Goal: Use online tool/utility: Utilize a website feature to perform a specific function

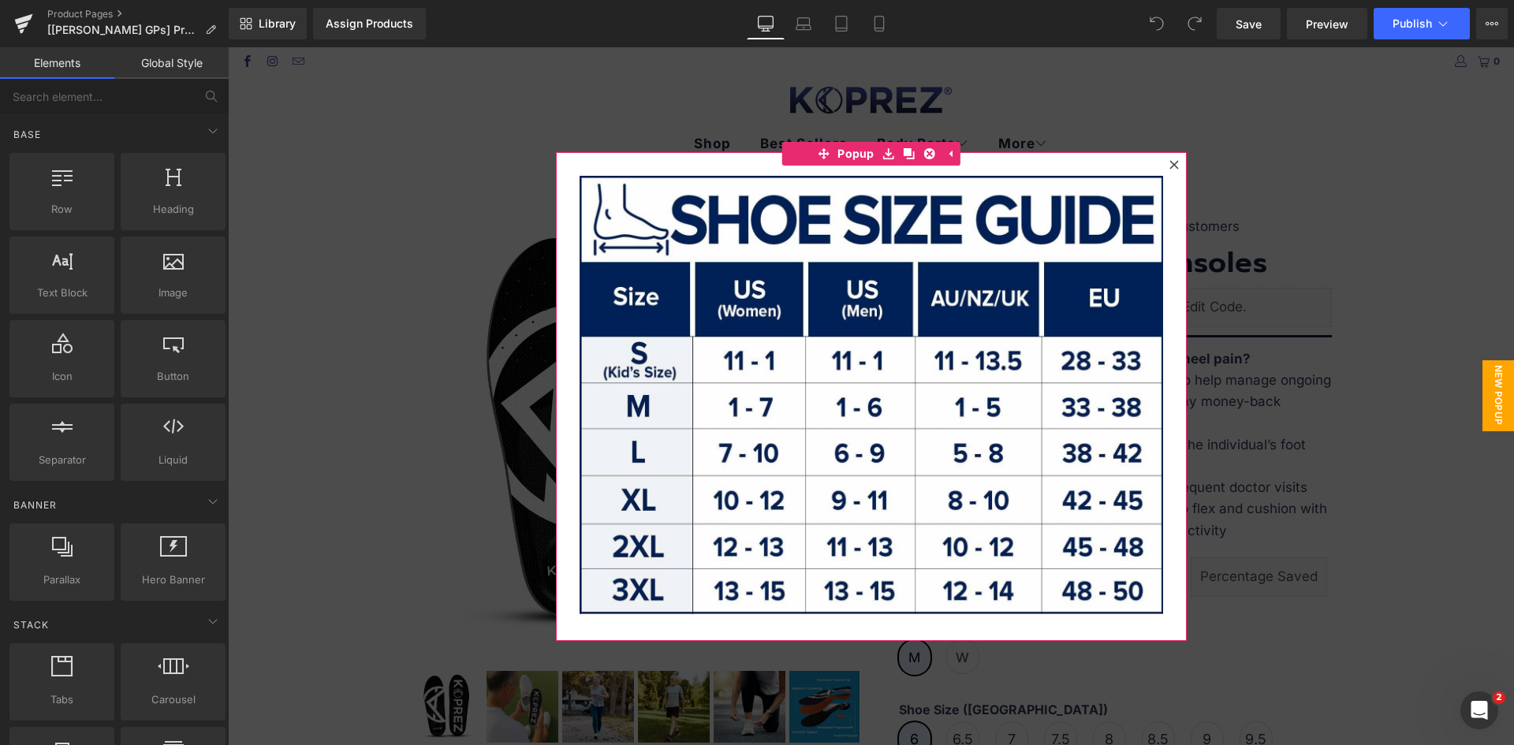
click at [1169, 161] on icon at bounding box center [1173, 164] width 9 height 9
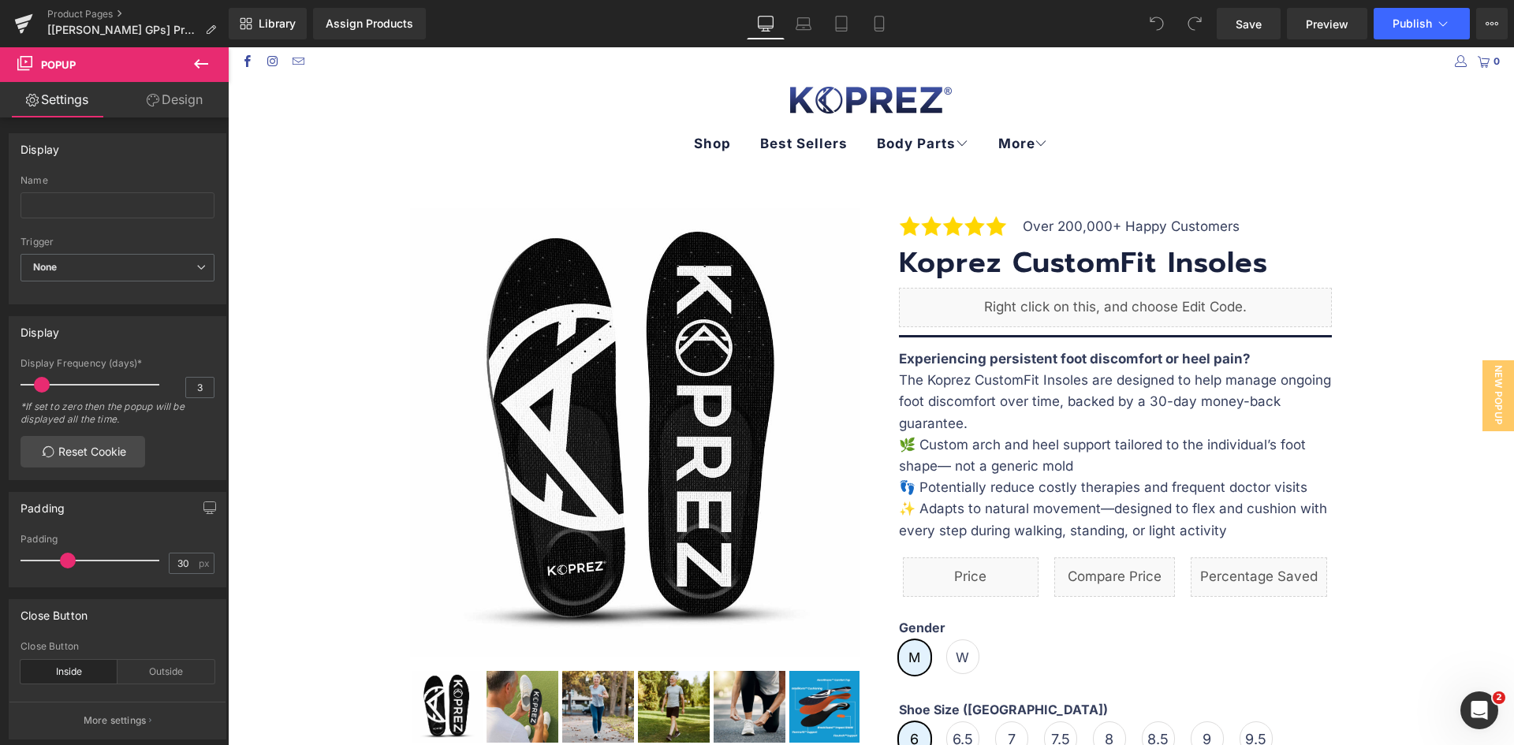
scroll to position [394, 0]
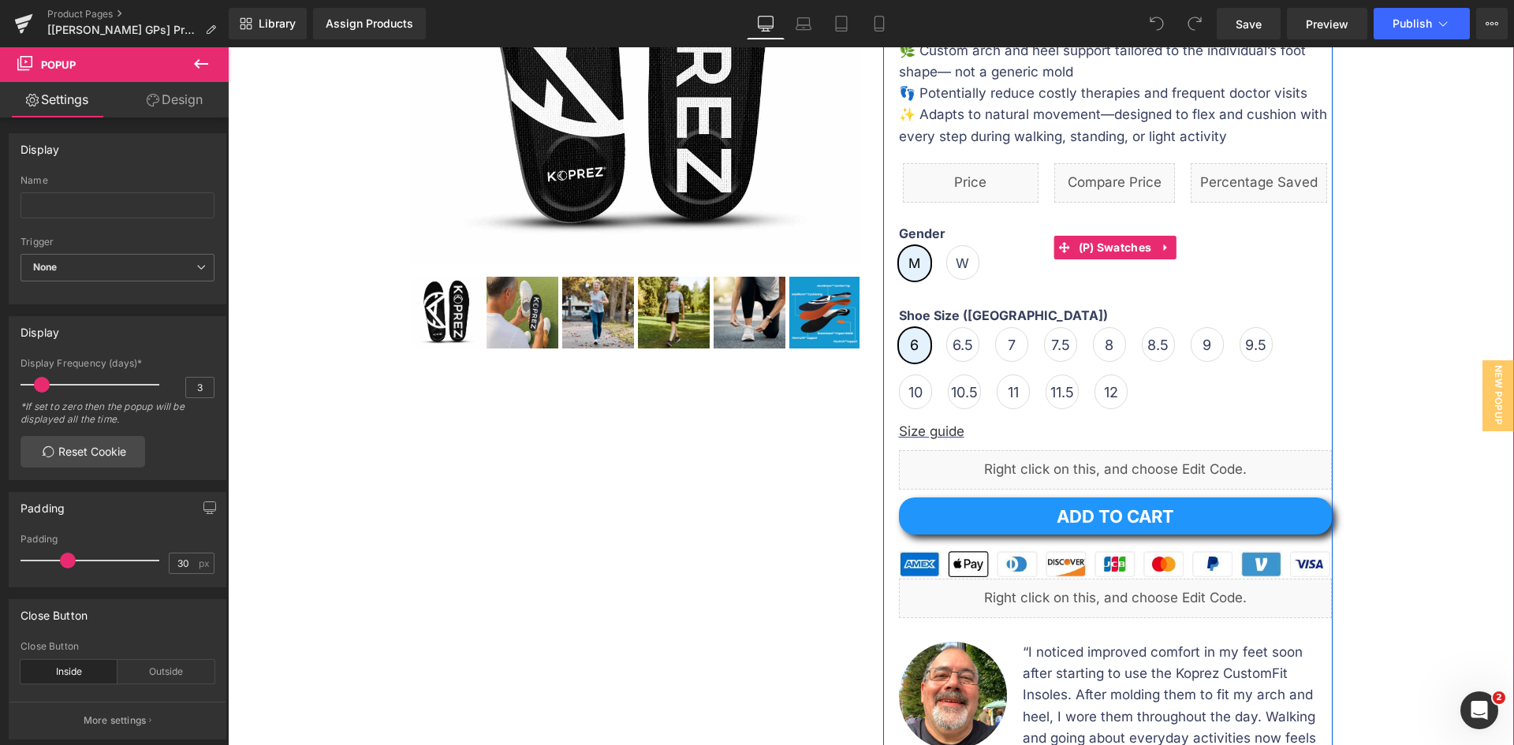
click at [946, 259] on span "W" at bounding box center [962, 262] width 33 height 35
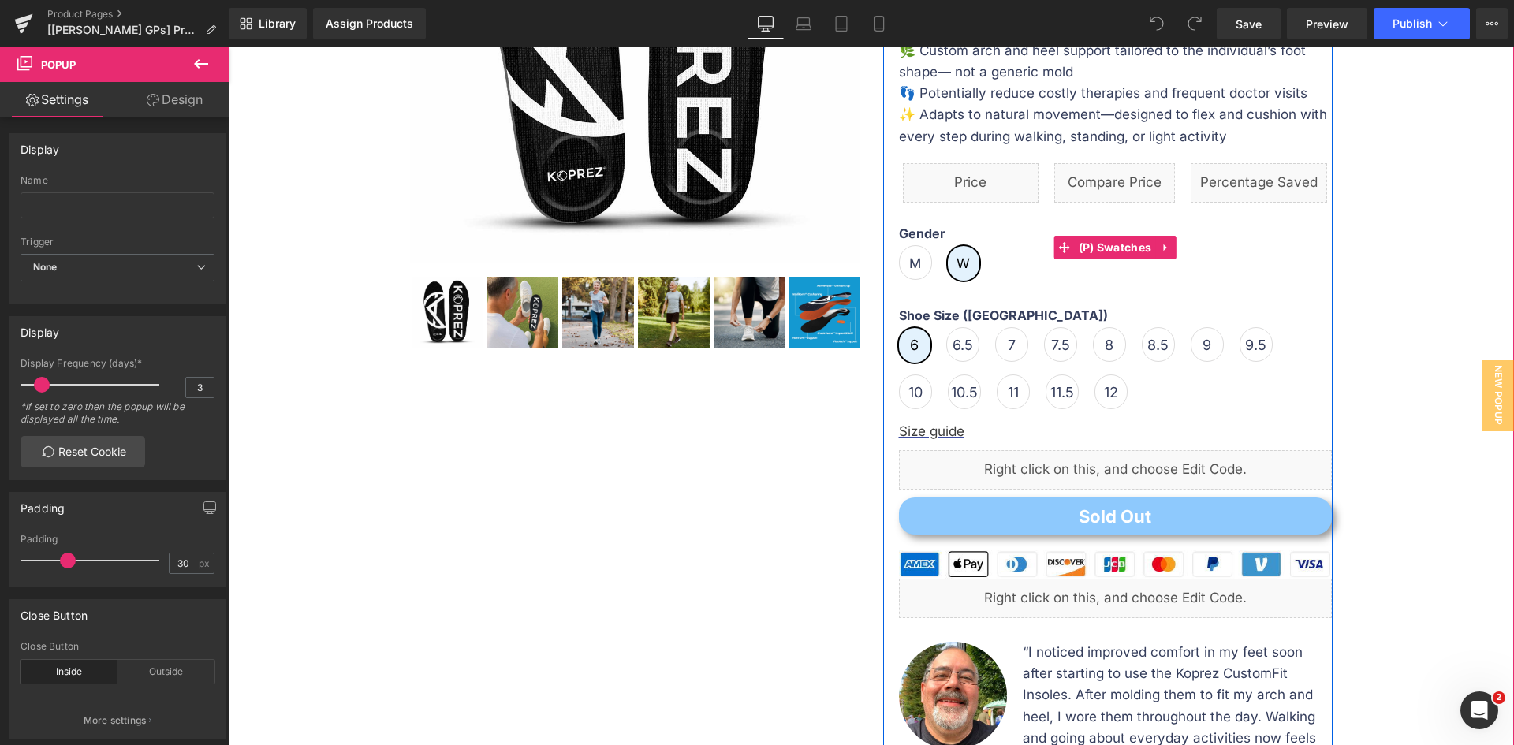
click at [915, 244] on label "Gender" at bounding box center [1115, 235] width 433 height 19
click at [909, 256] on span "M" at bounding box center [915, 262] width 12 height 33
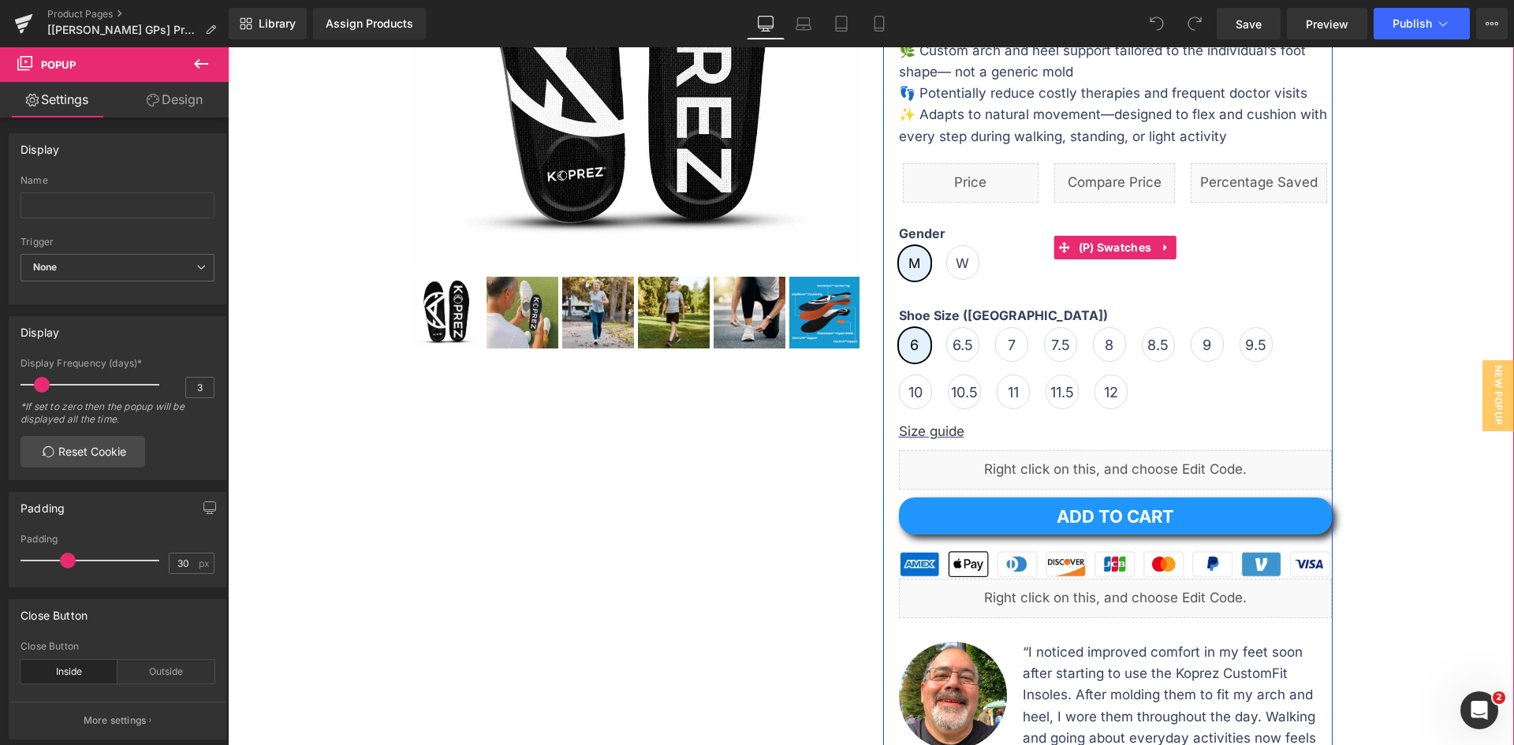
click at [956, 261] on span "W" at bounding box center [962, 262] width 13 height 33
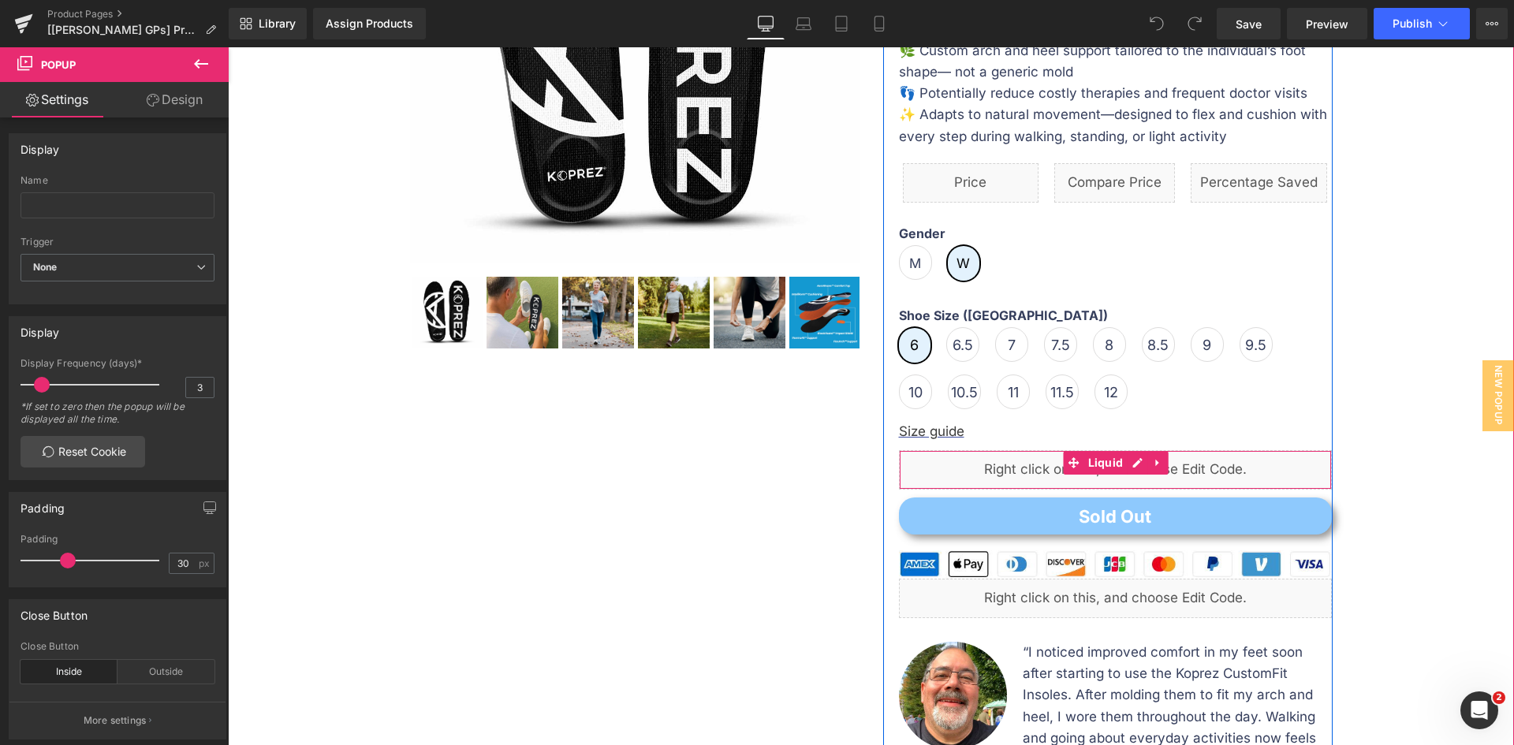
click at [1129, 255] on div "Gender M W" at bounding box center [1115, 259] width 433 height 66
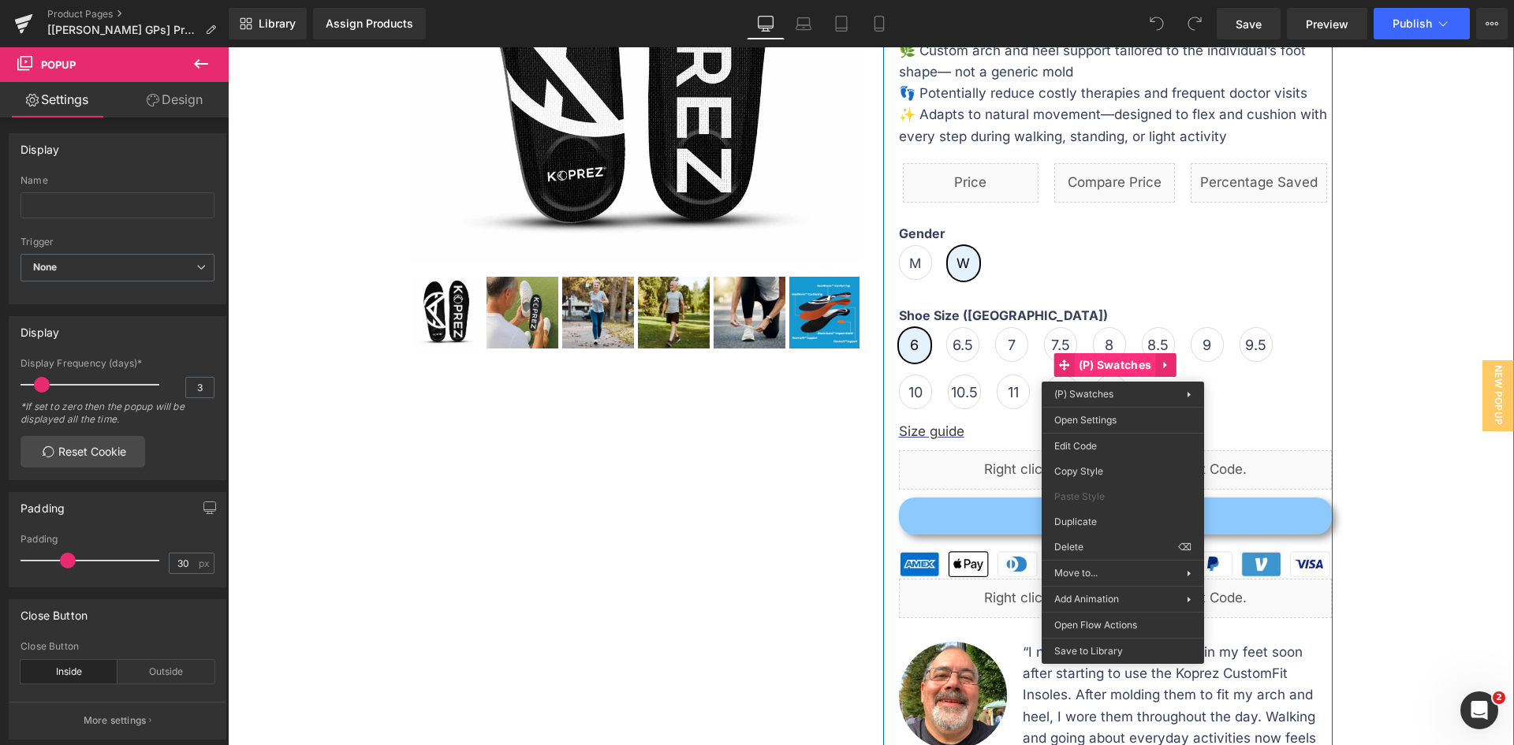
click at [1090, 364] on div "Gender M W Shoe Size ([GEOGRAPHIC_DATA]) 6 6.5 7 7.5 8 8.5 9 9.5" at bounding box center [1115, 364] width 433 height 113
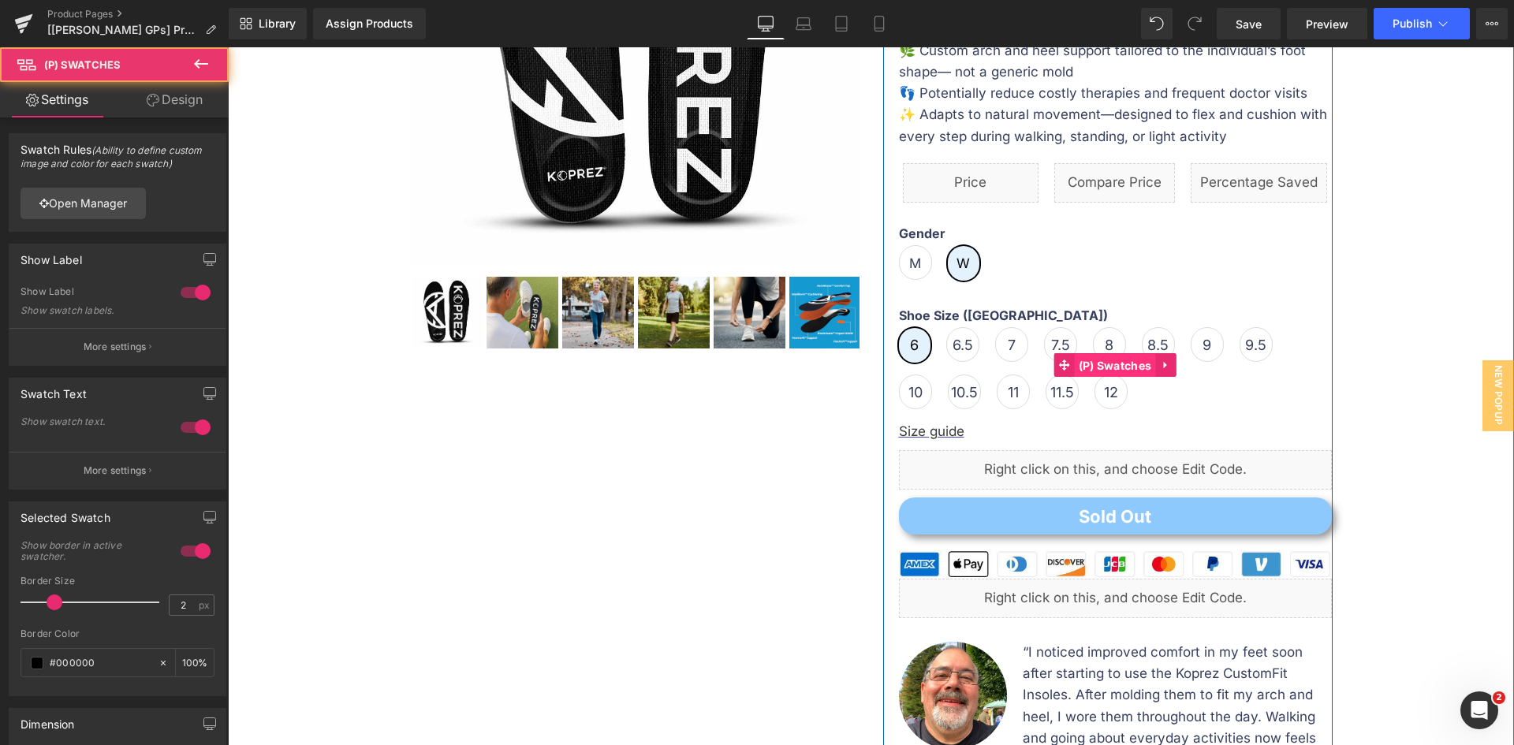
click at [1134, 358] on span "(P) Swatches" at bounding box center [1115, 366] width 81 height 24
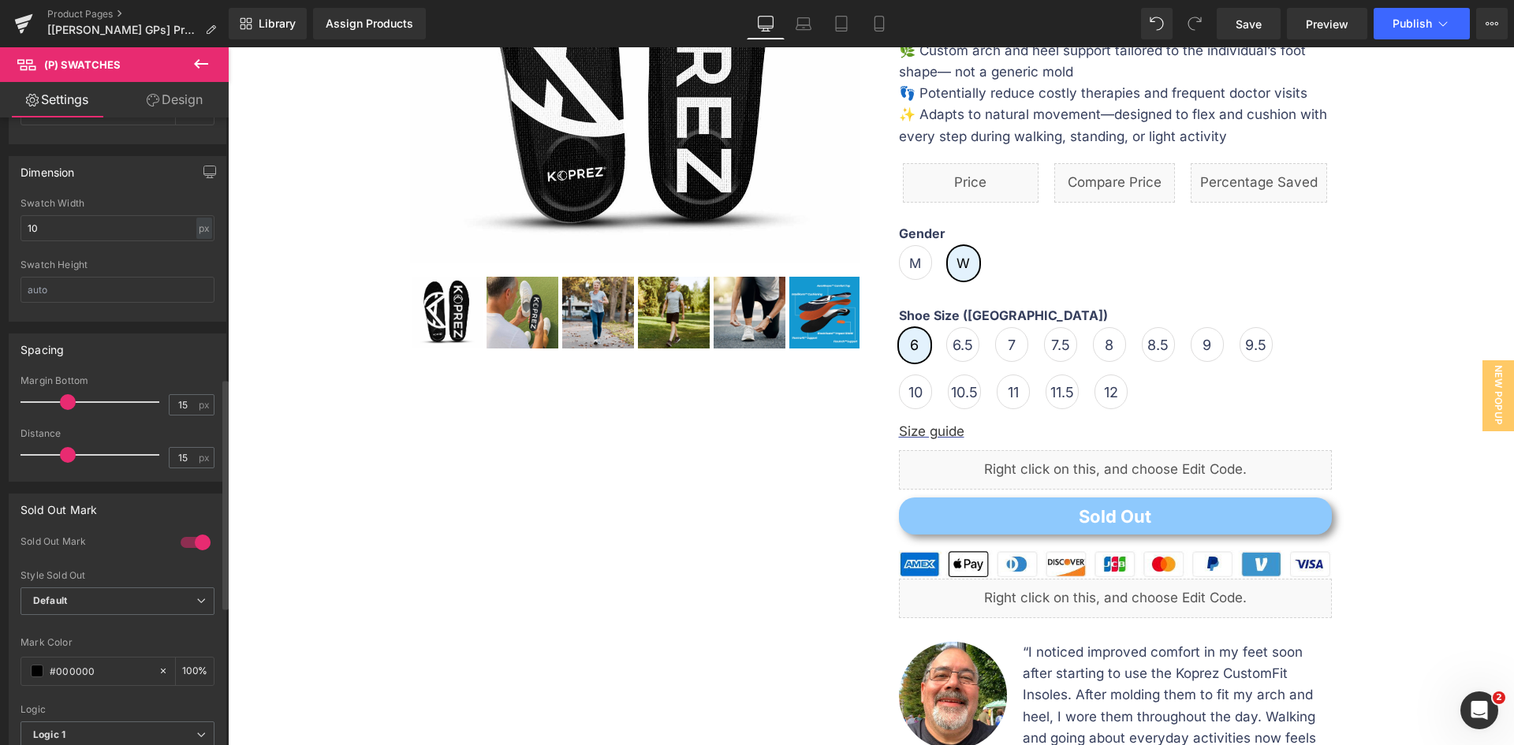
scroll to position [867, 0]
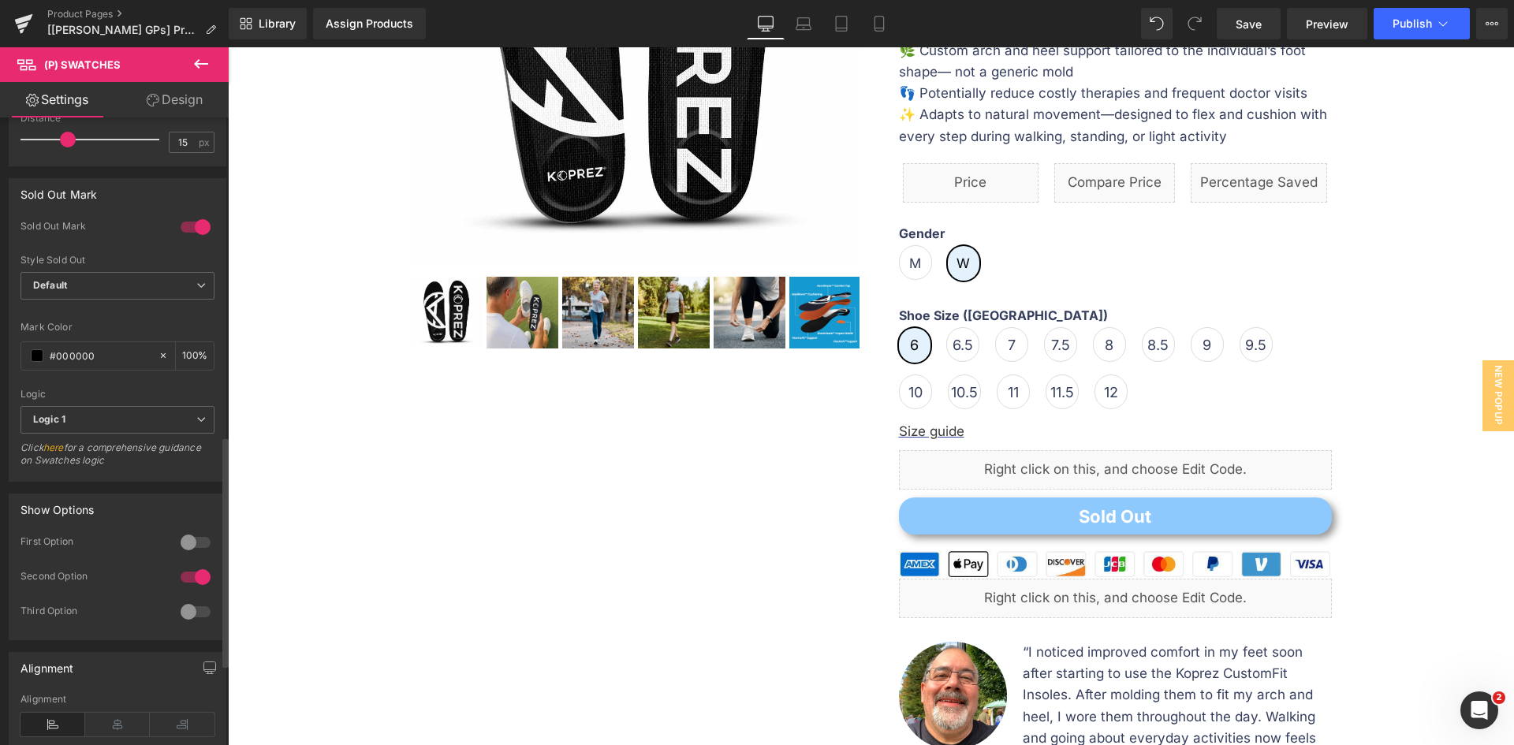
click at [189, 538] on div at bounding box center [196, 542] width 38 height 25
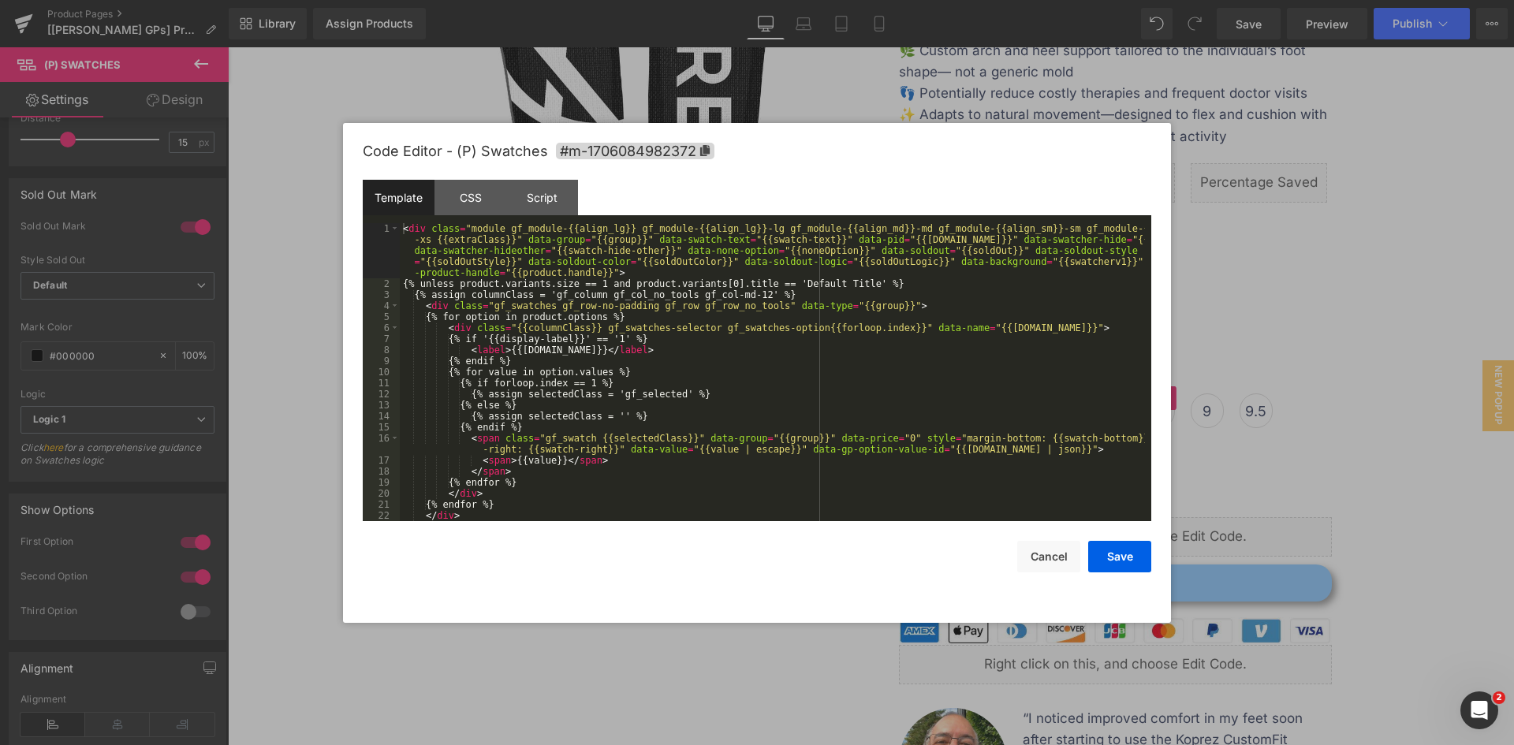
click at [1101, 0] on div "(P) Swatches You are previewing how the will restyle your page. You can not edi…" at bounding box center [757, 0] width 1514 height 0
click at [525, 192] on div "Script" at bounding box center [542, 197] width 72 height 35
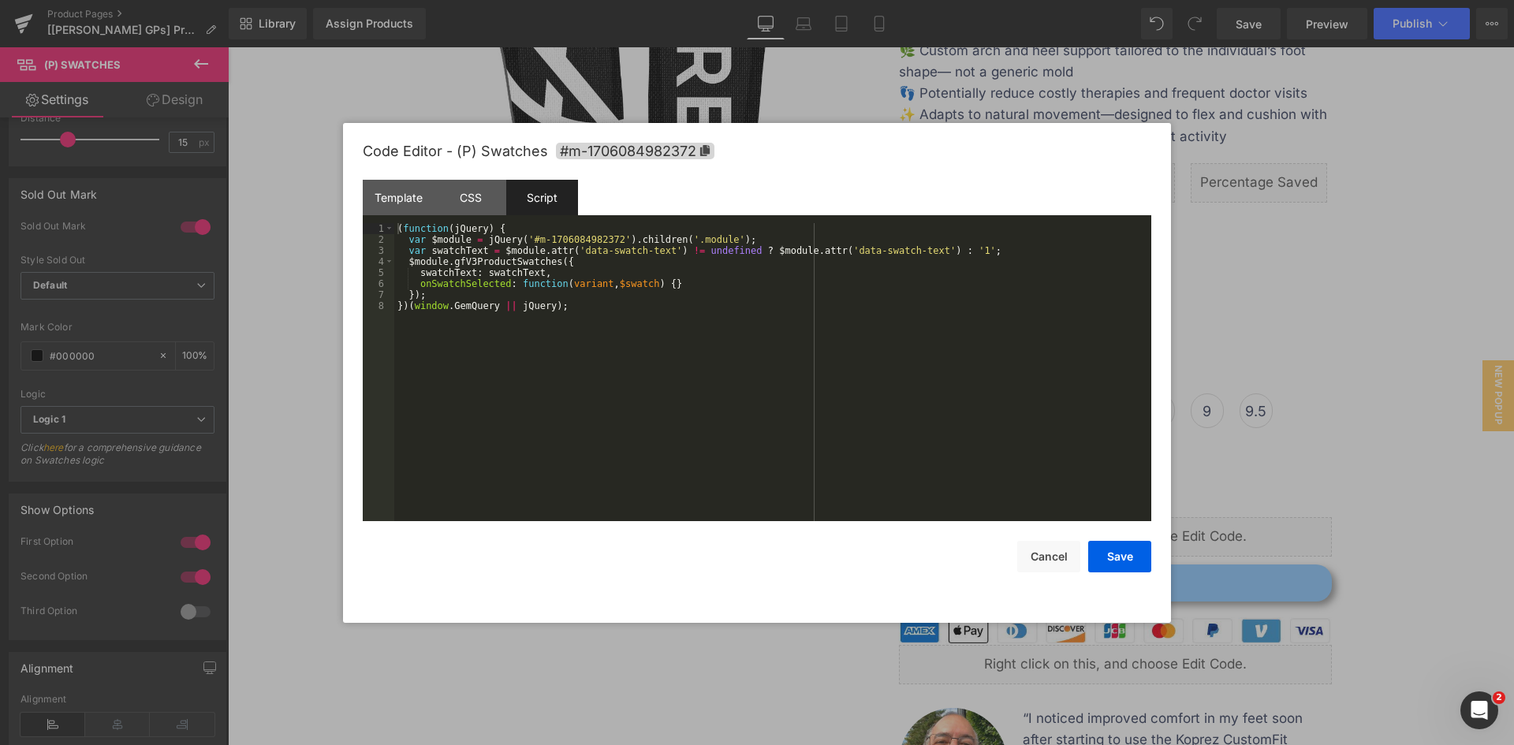
click at [580, 296] on div "( function ( jQuery ) { var $module = jQuery ( '#m-1706084982372' ) . children …" at bounding box center [772, 383] width 757 height 320
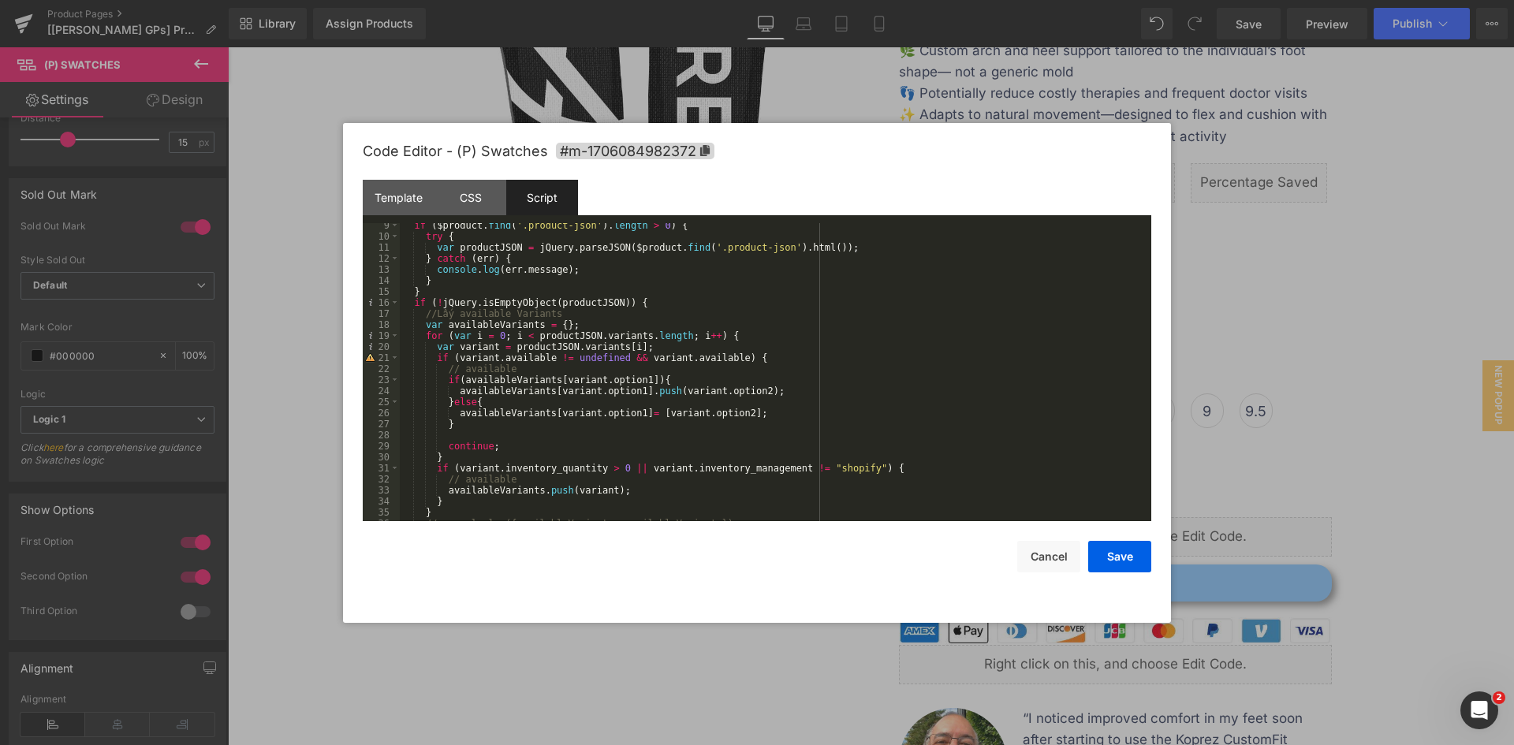
scroll to position [91, 0]
click at [1125, 560] on button "Save" at bounding box center [1119, 557] width 63 height 32
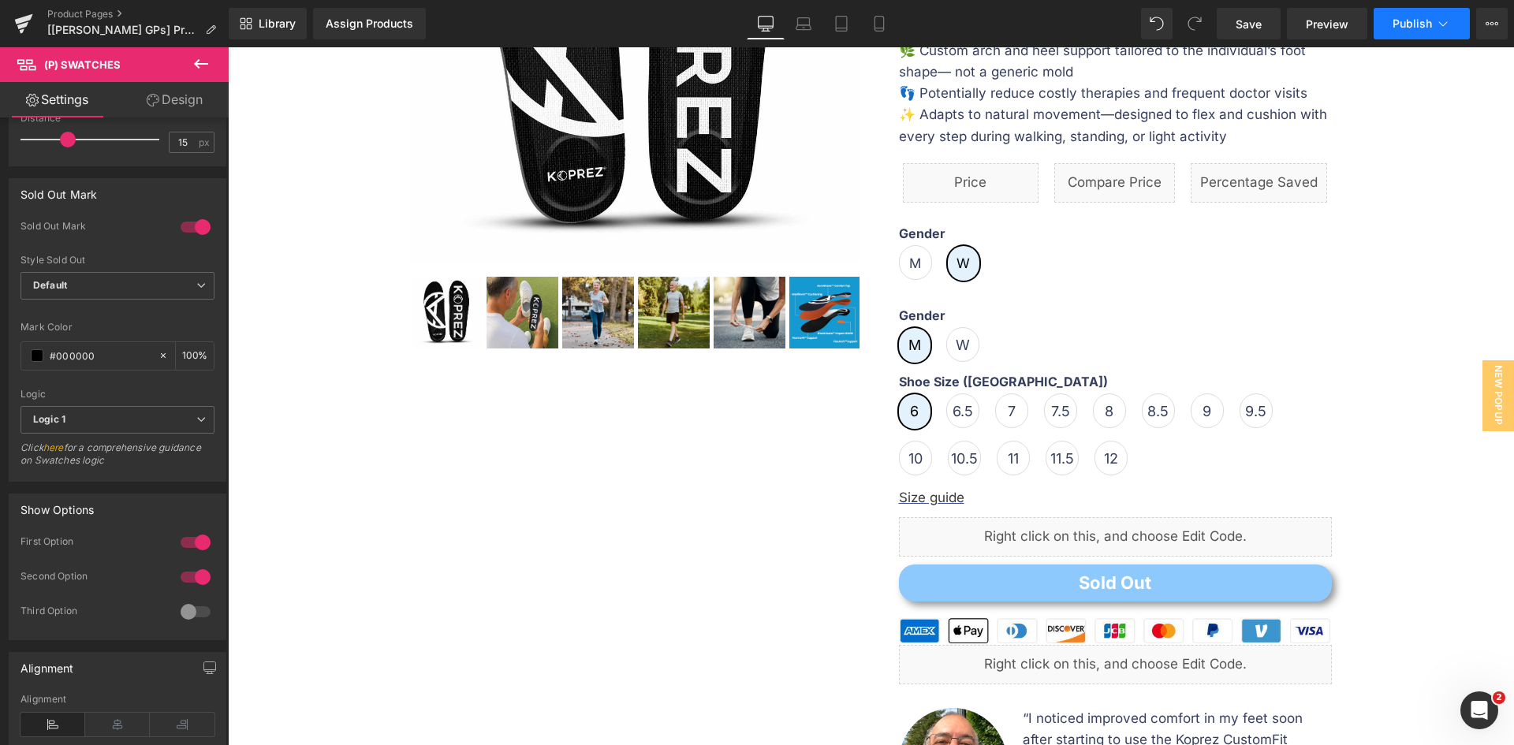
click at [1400, 19] on span "Publish" at bounding box center [1411, 23] width 39 height 13
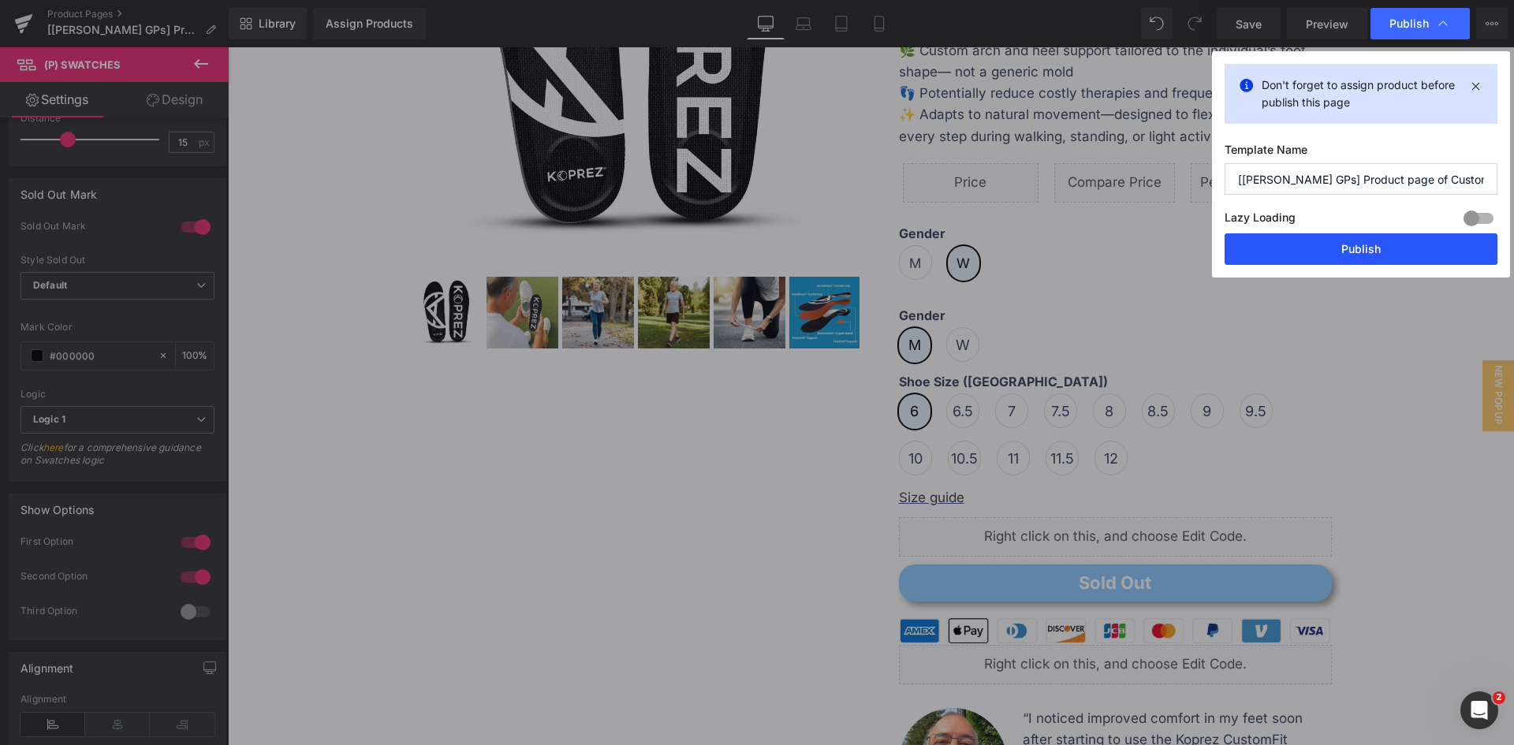
click at [1259, 247] on button "Publish" at bounding box center [1360, 249] width 273 height 32
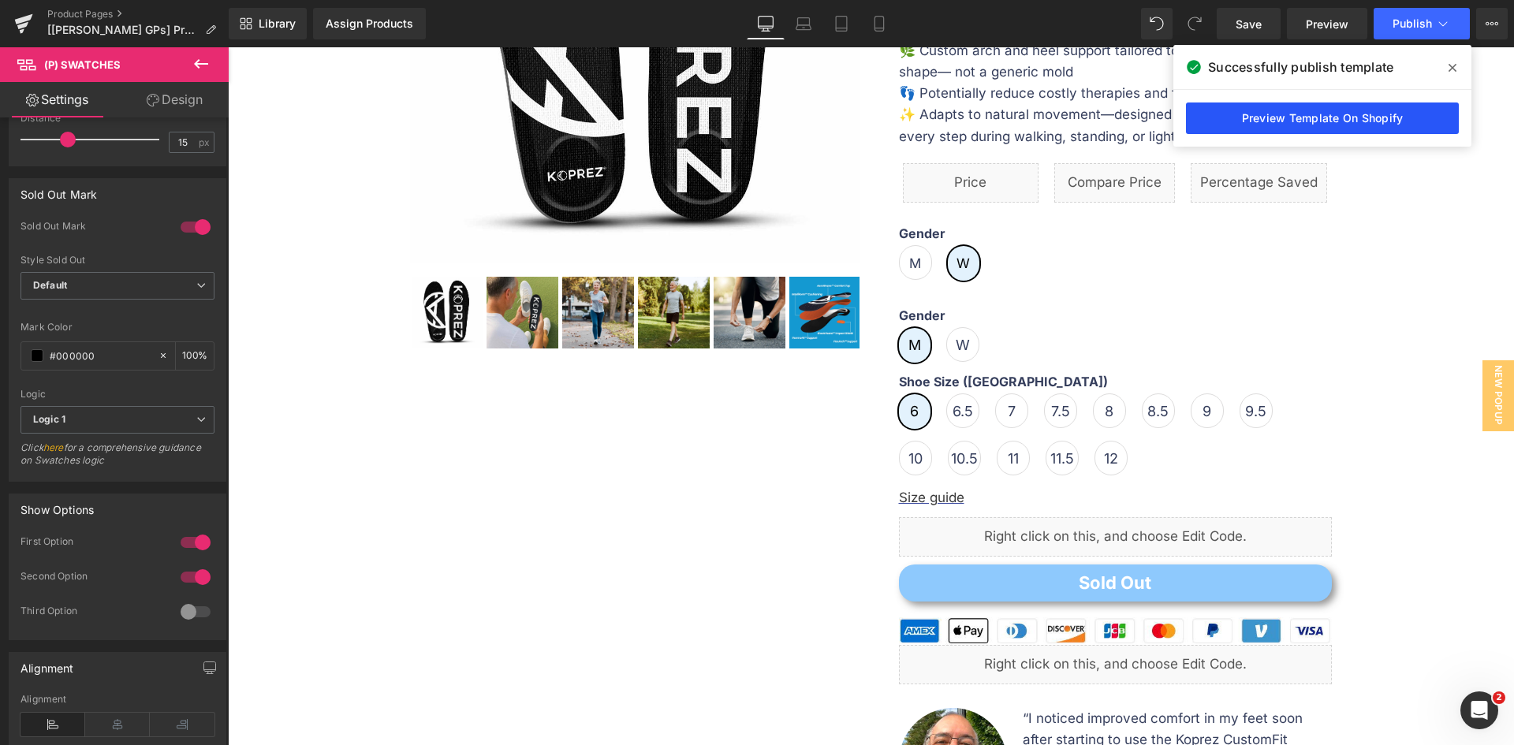
click at [1407, 124] on link "Preview Template On Shopify" at bounding box center [1322, 118] width 273 height 32
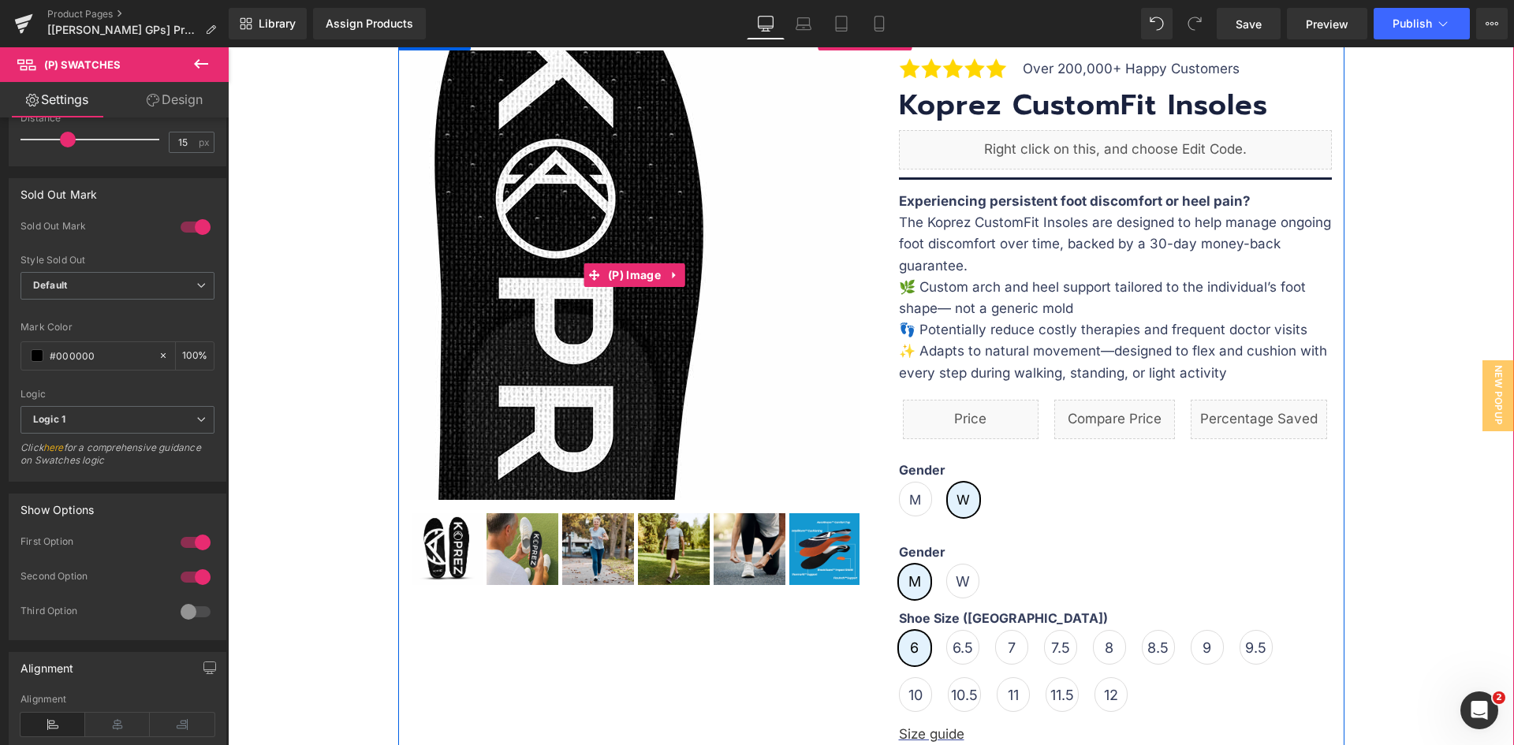
scroll to position [0, 0]
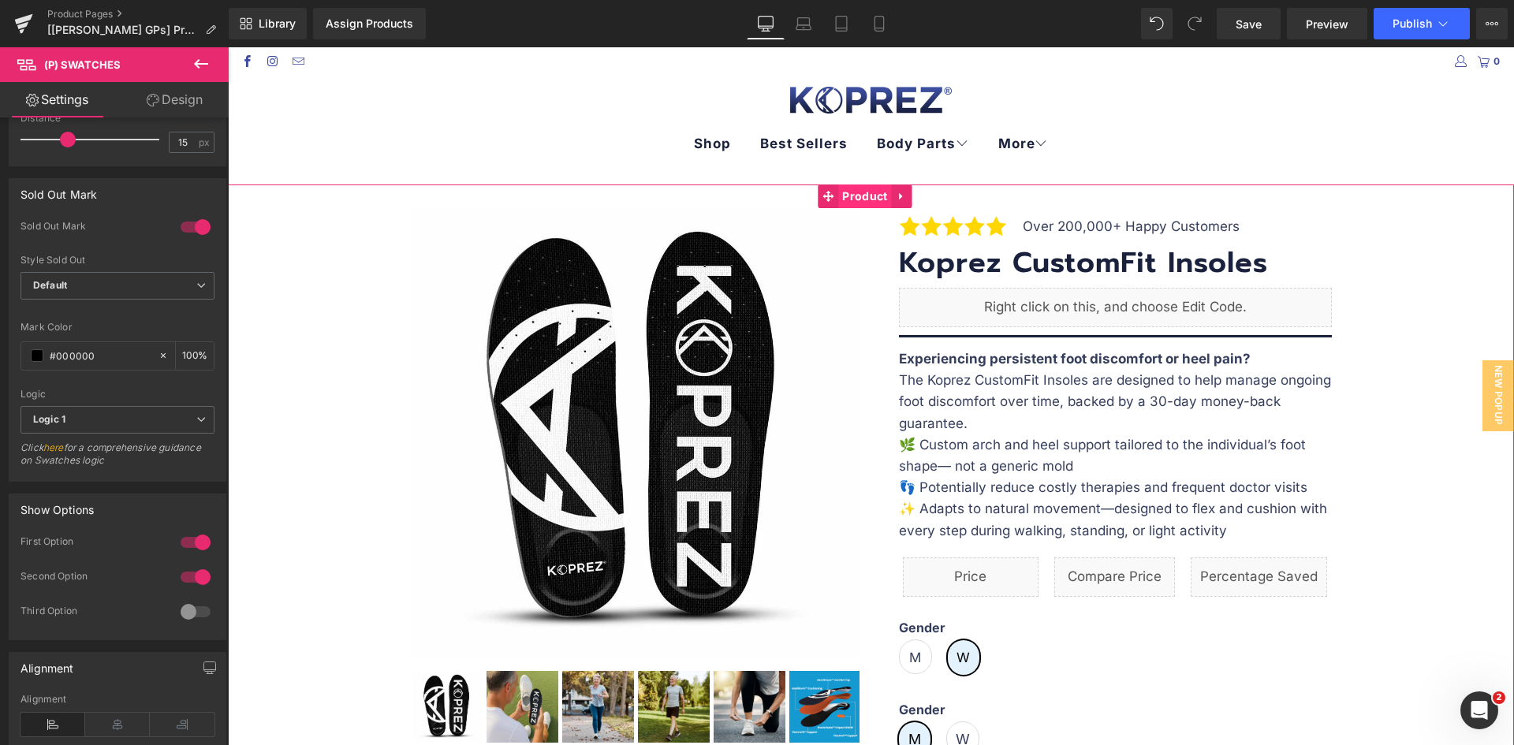
click at [847, 196] on span "Product" at bounding box center [864, 196] width 53 height 24
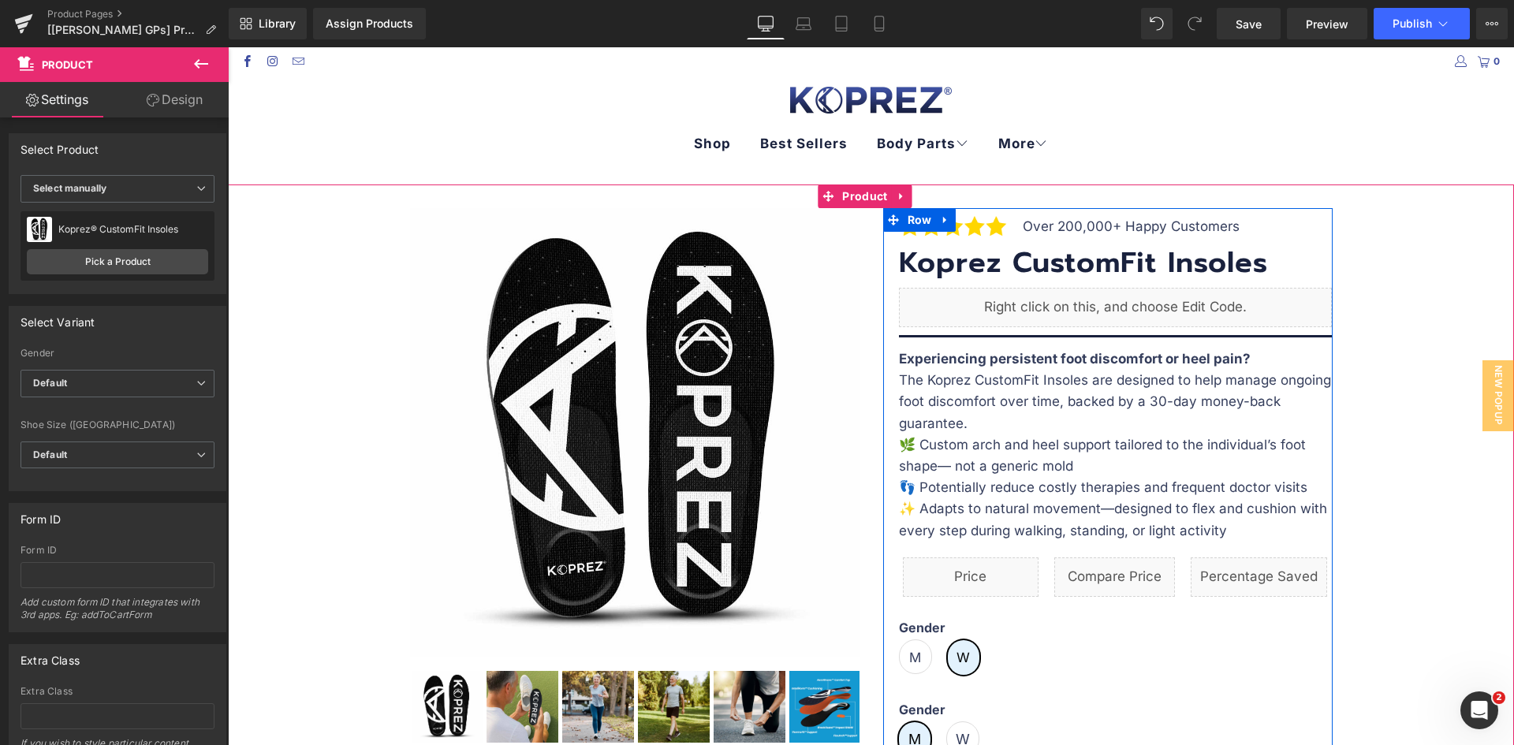
scroll to position [315, 0]
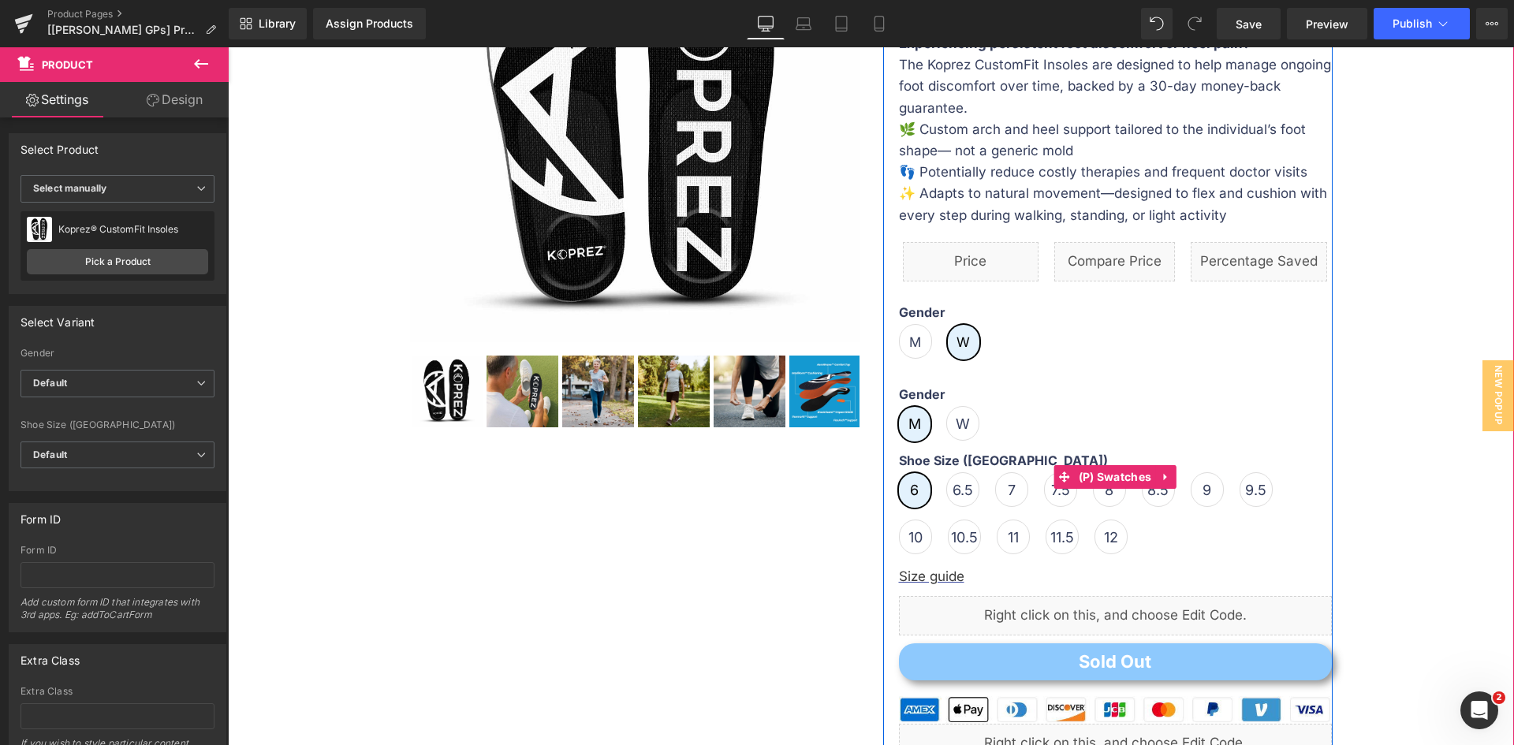
drag, startPoint x: 1097, startPoint y: 469, endPoint x: 974, endPoint y: 490, distance: 124.7
click at [1097, 469] on span "(P) Swatches" at bounding box center [1115, 477] width 81 height 24
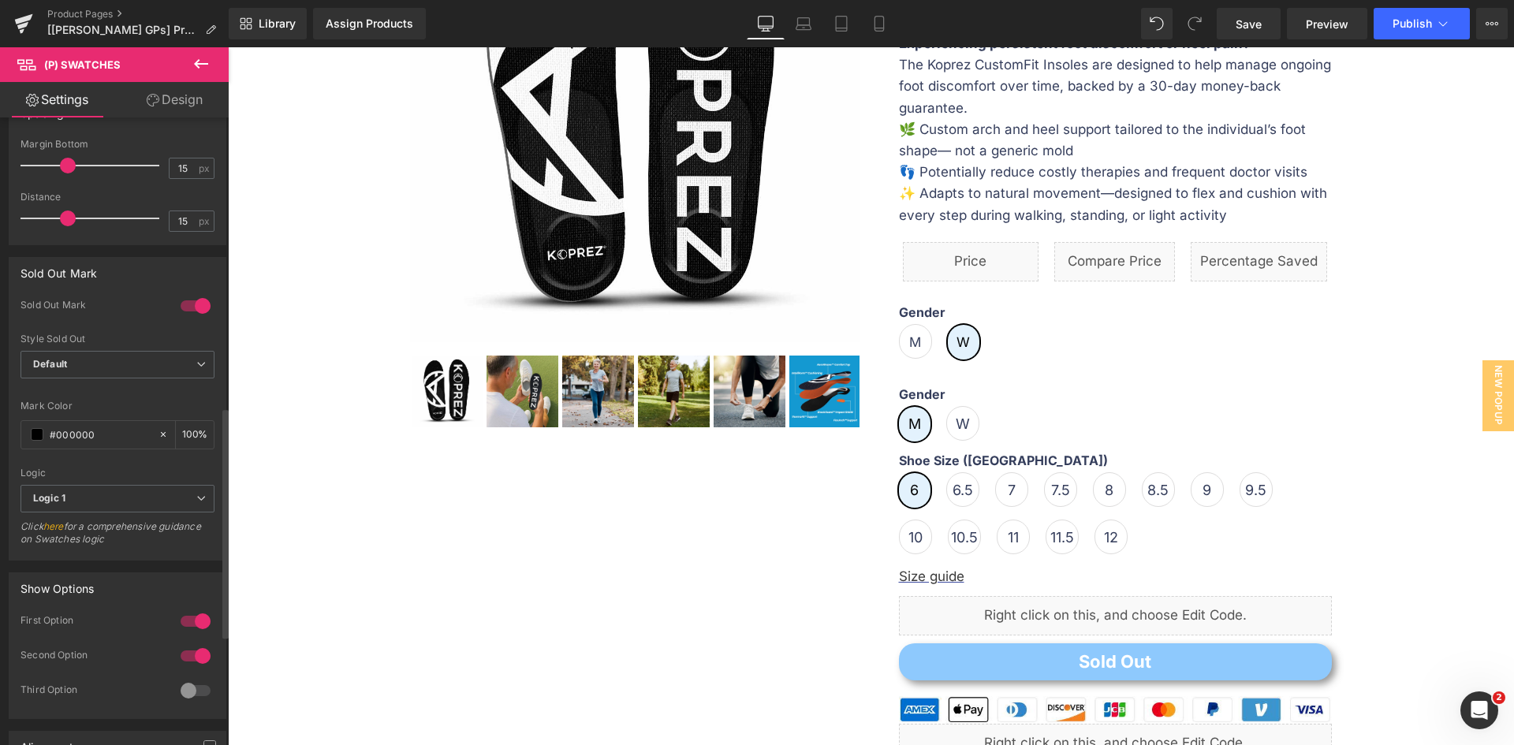
scroll to position [867, 0]
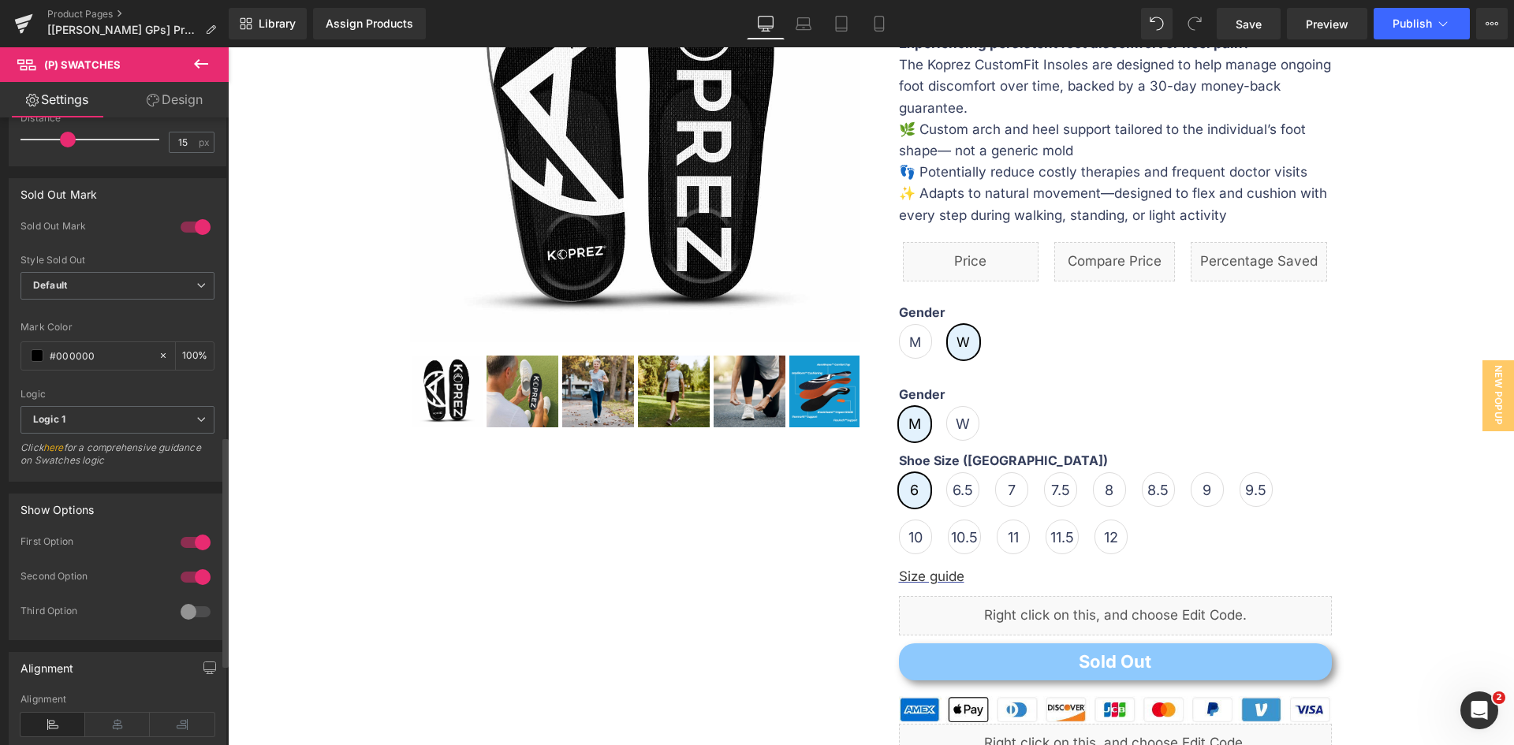
click at [190, 540] on div at bounding box center [196, 542] width 38 height 25
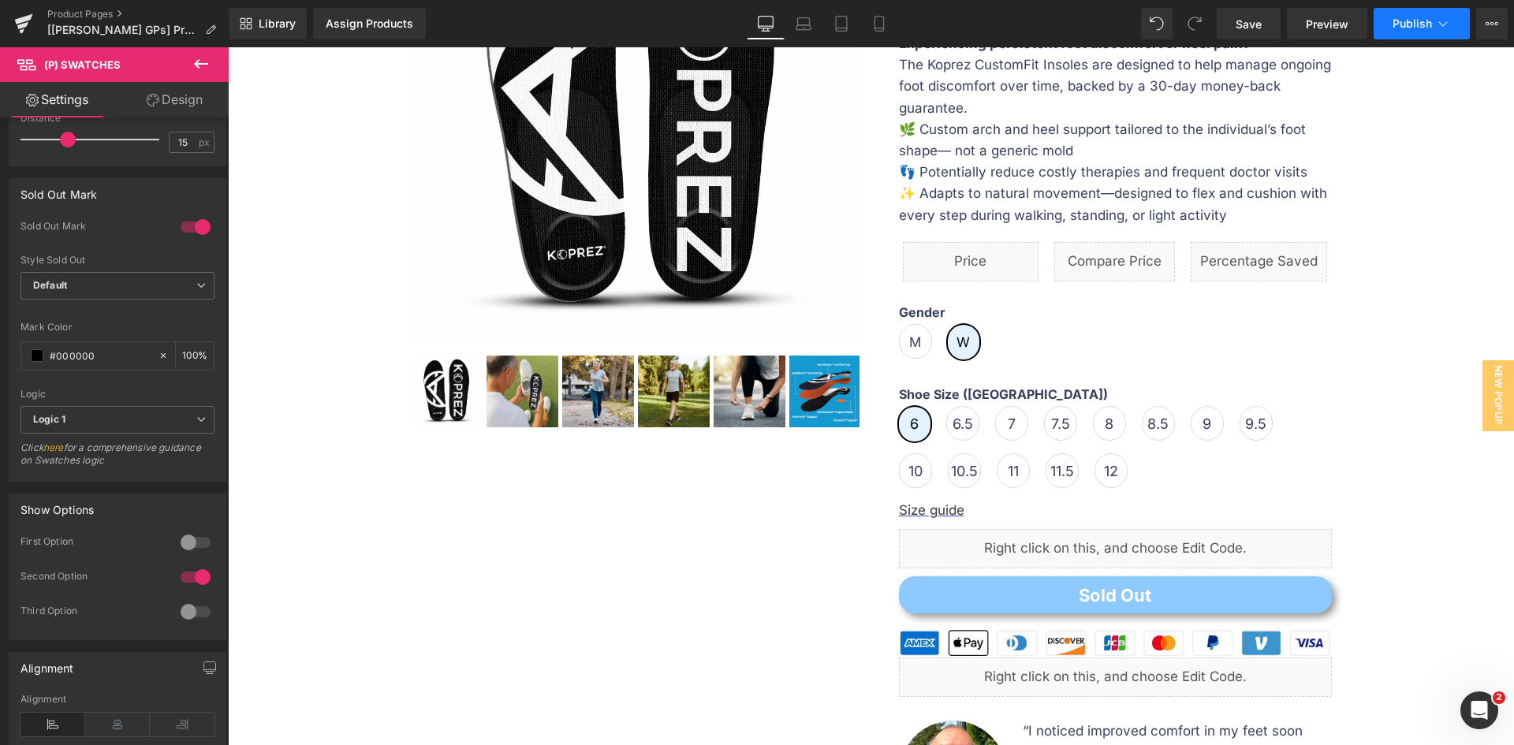
click at [1399, 24] on span "Publish" at bounding box center [1411, 23] width 39 height 13
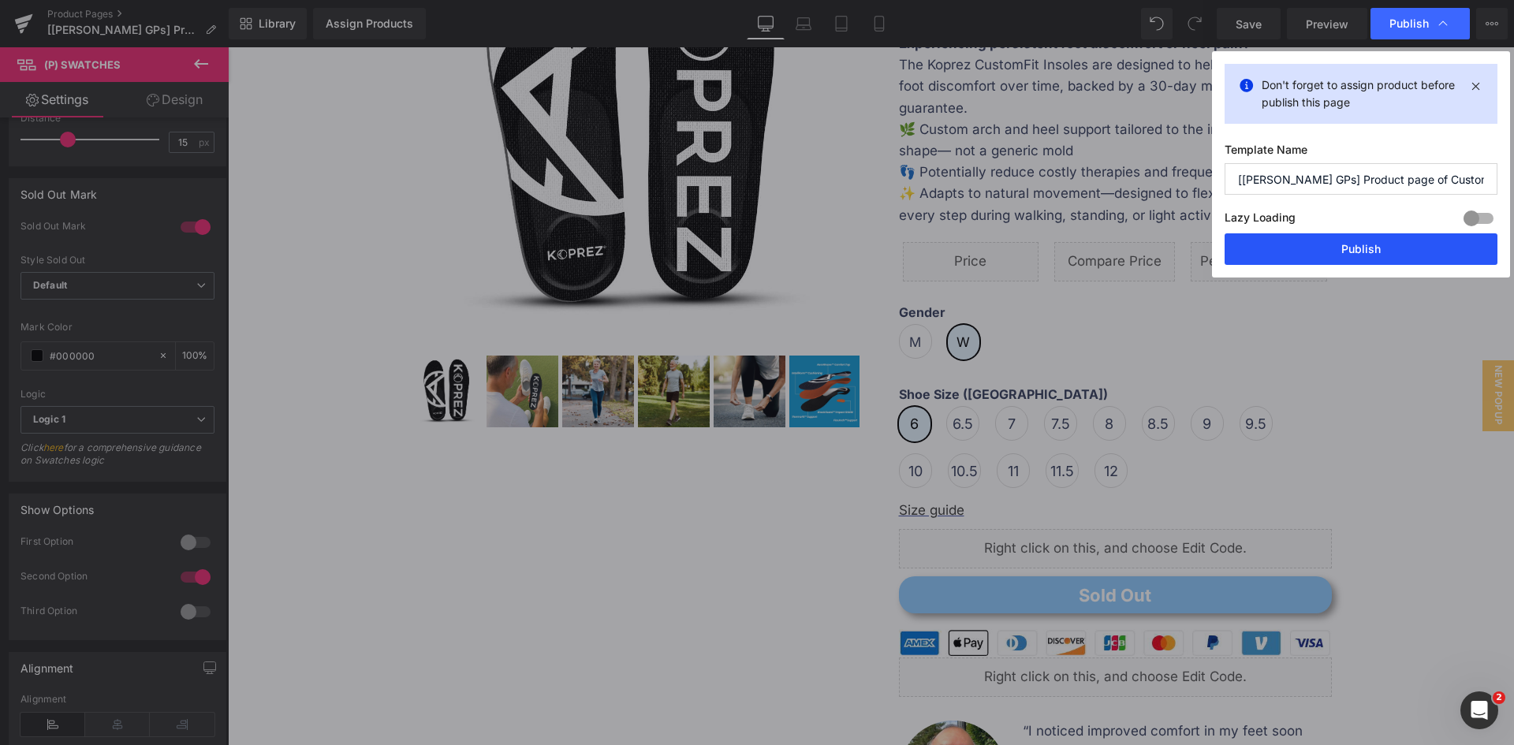
click at [1291, 246] on button "Publish" at bounding box center [1360, 249] width 273 height 32
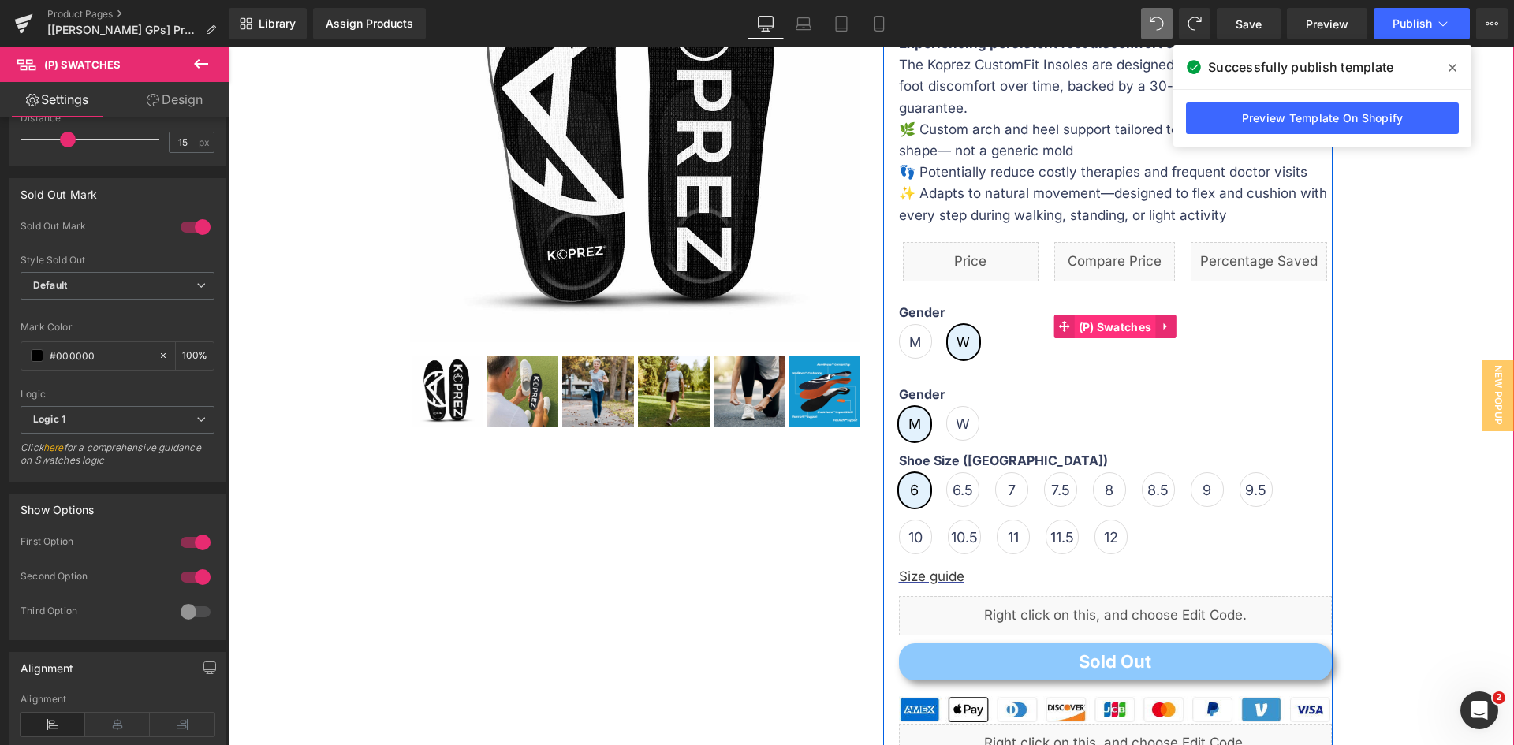
click at [1098, 326] on span "(P) Swatches" at bounding box center [1115, 327] width 81 height 24
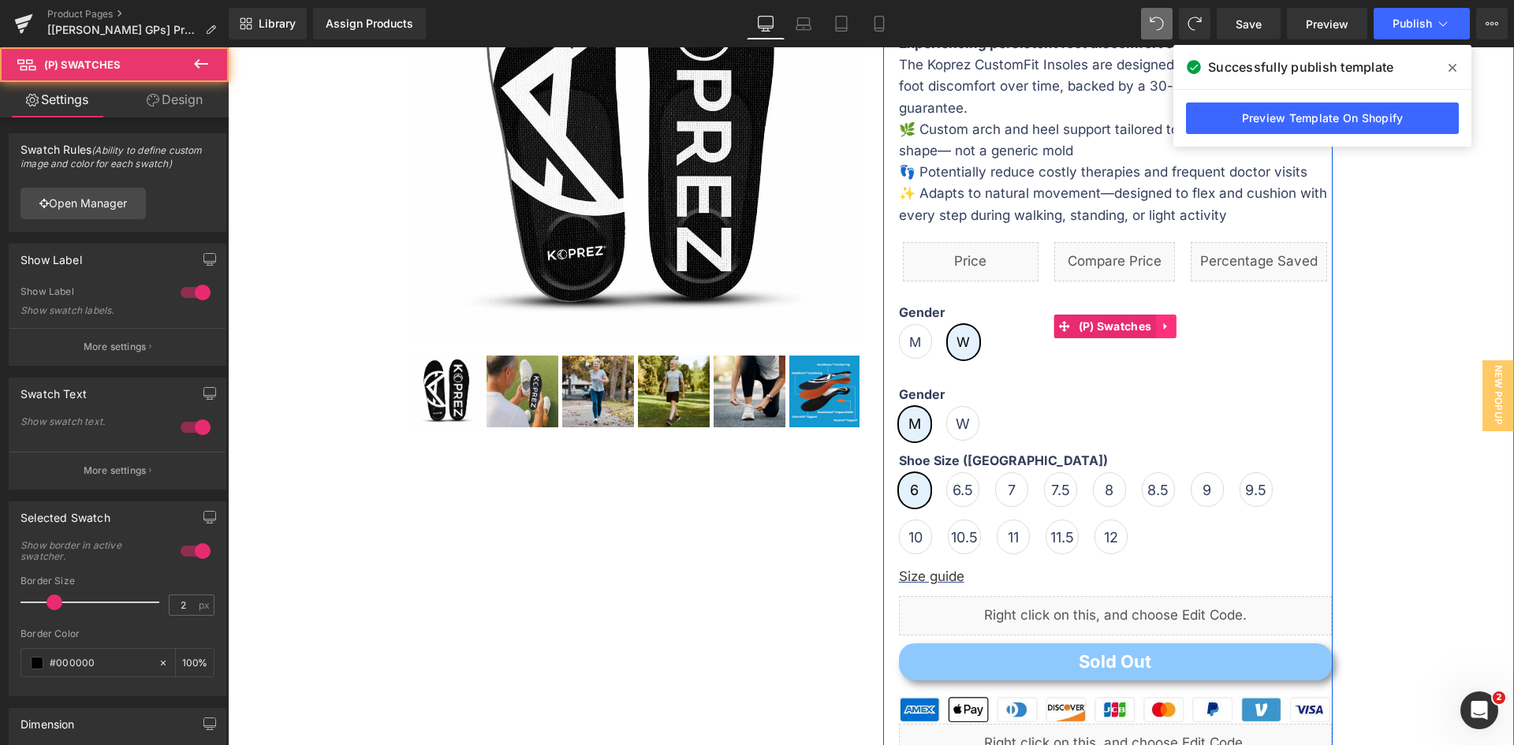
click at [1167, 322] on link at bounding box center [1165, 327] width 20 height 24
click at [1186, 322] on link at bounding box center [1196, 327] width 20 height 24
click at [1161, 324] on icon at bounding box center [1165, 326] width 11 height 12
click at [1170, 325] on icon at bounding box center [1175, 326] width 11 height 11
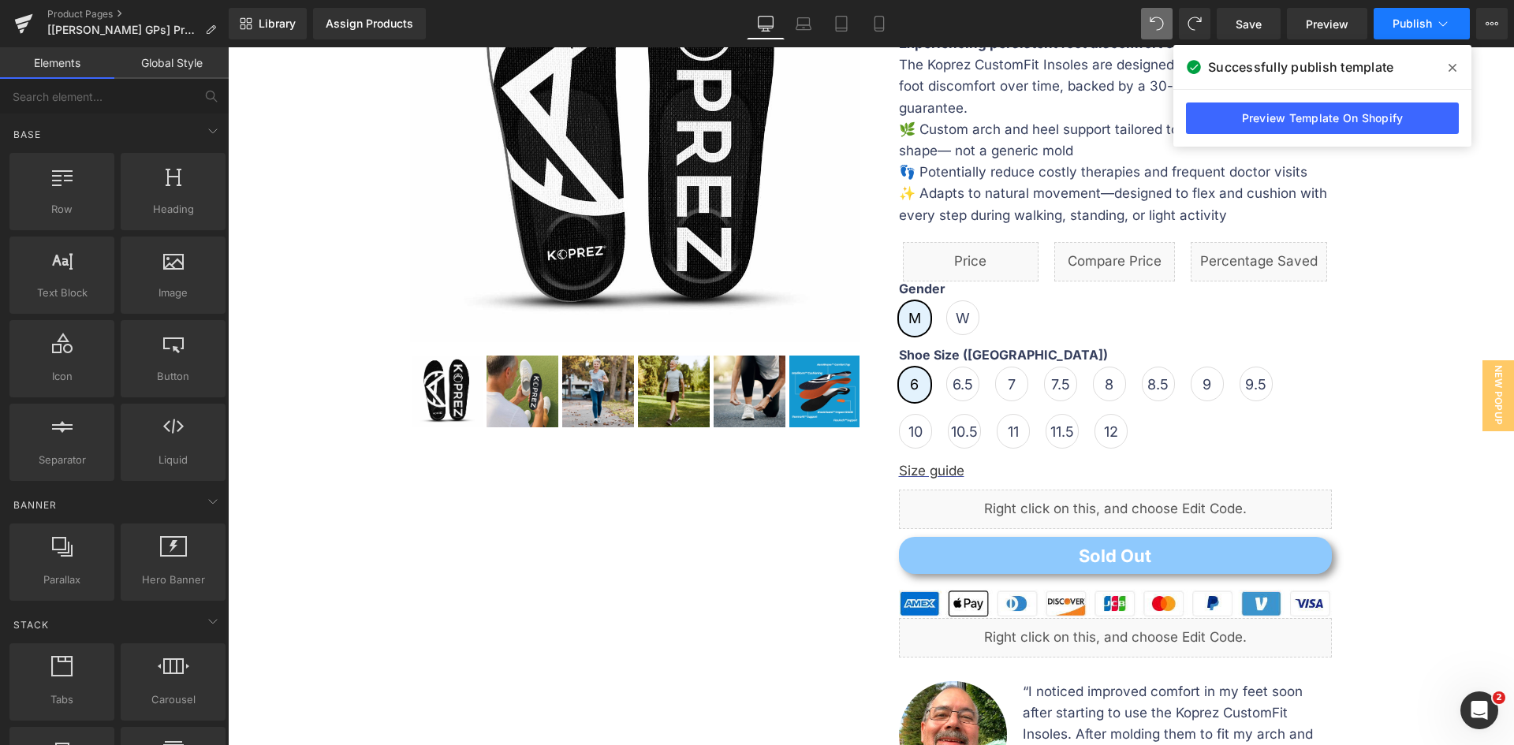
click at [1396, 28] on span "Publish" at bounding box center [1411, 23] width 39 height 13
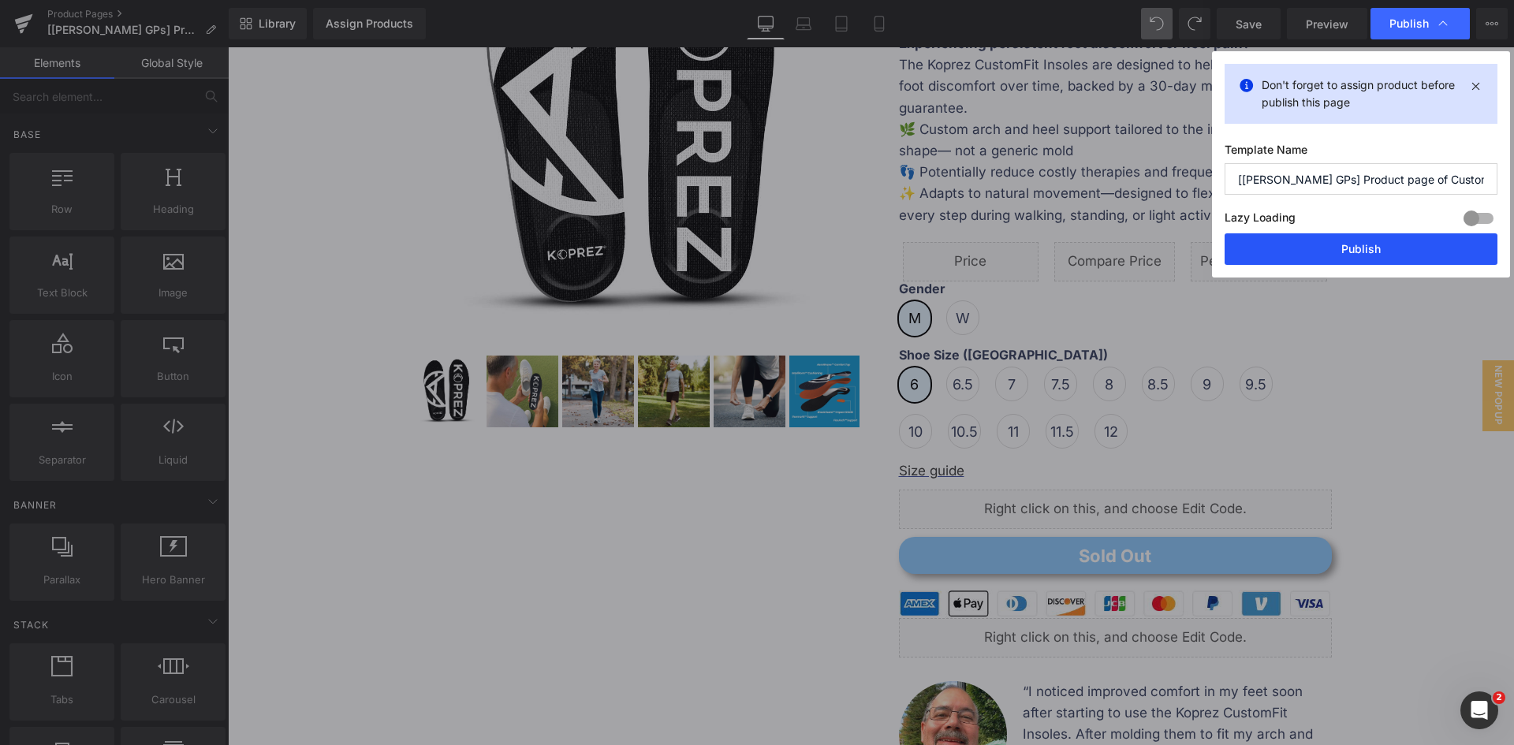
click at [1279, 245] on button "Publish" at bounding box center [1360, 249] width 273 height 32
click at [1225, 332] on div "Gender M W" at bounding box center [1115, 314] width 433 height 66
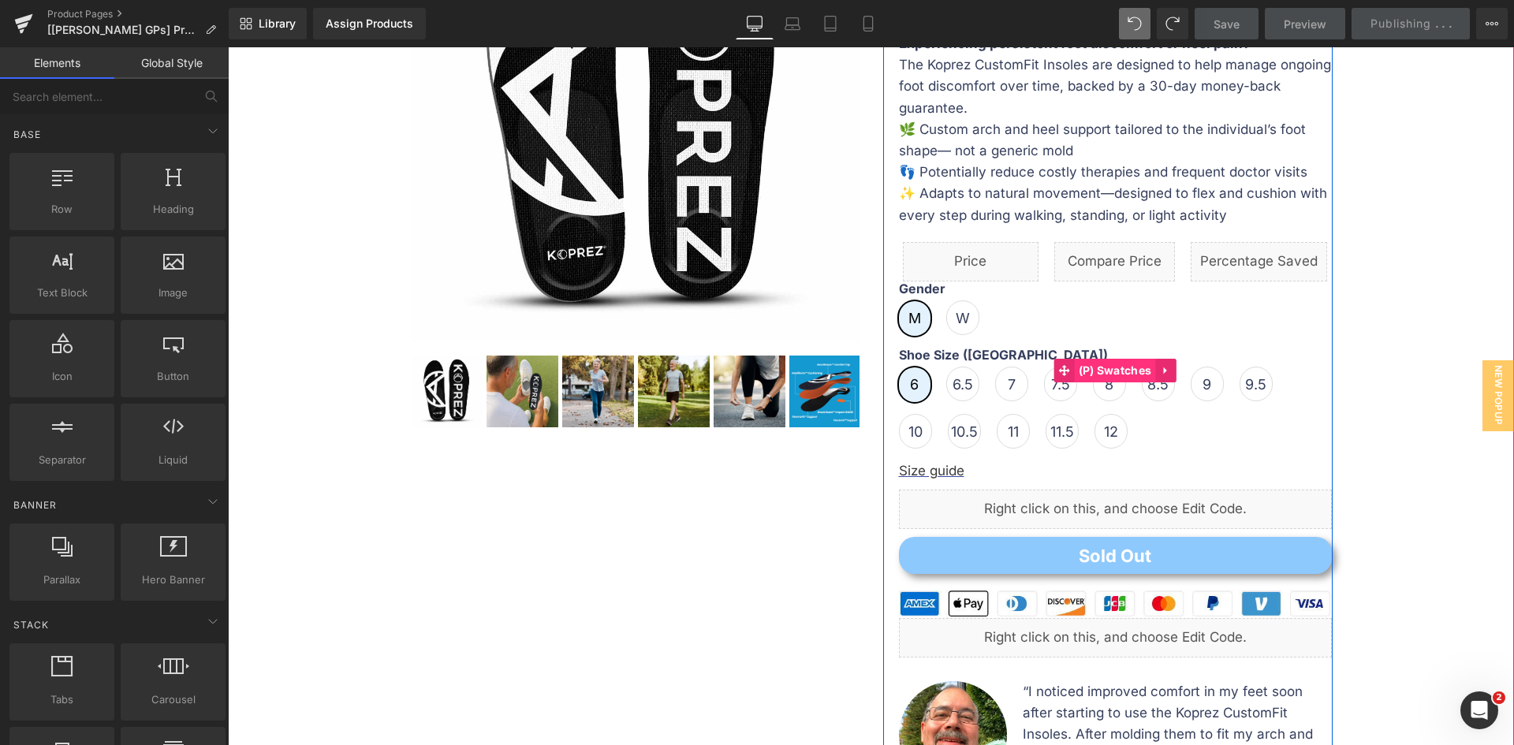
click at [1090, 373] on span "(P) Swatches" at bounding box center [1115, 371] width 81 height 24
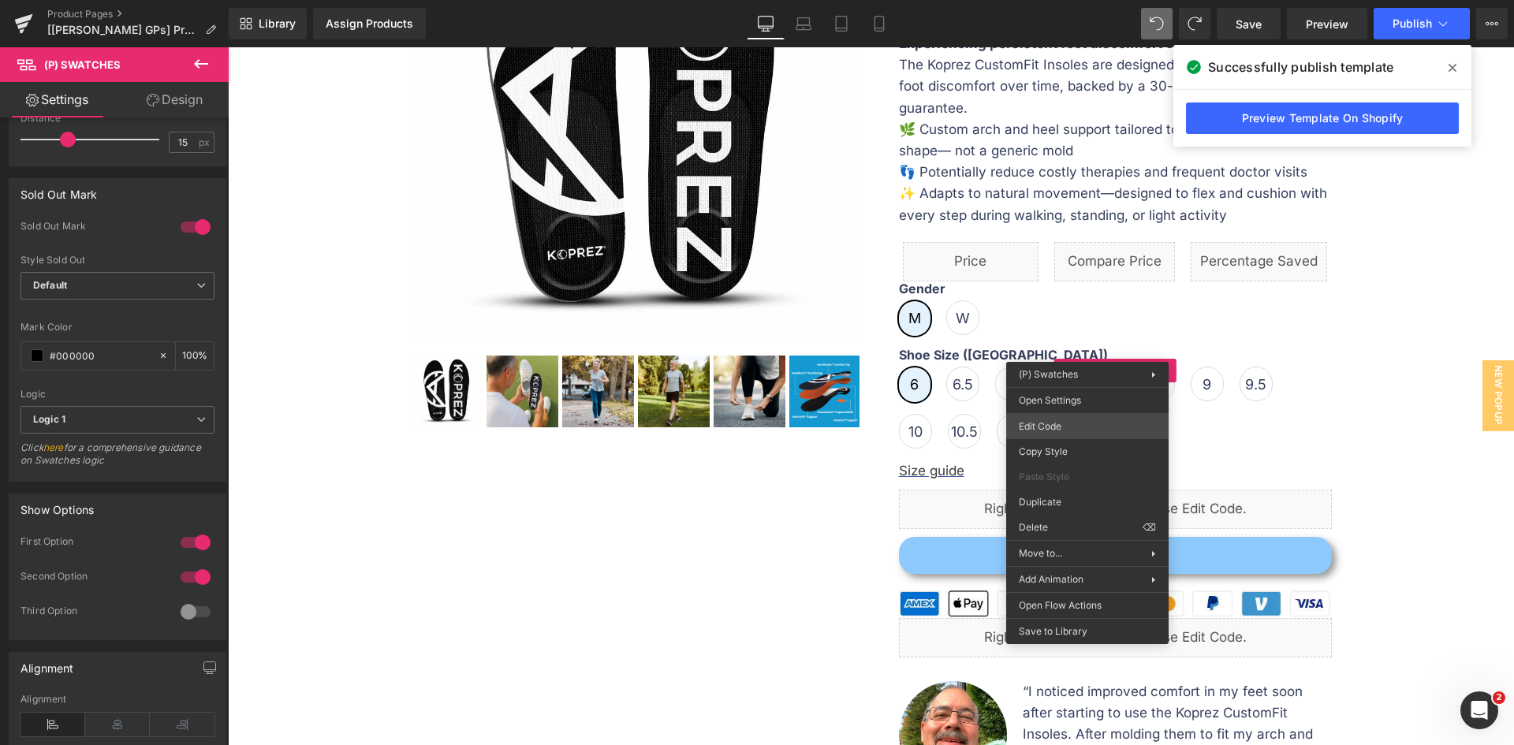
click at [1043, 0] on div "(P) Swatches You are previewing how the will restyle your page. You can not edi…" at bounding box center [757, 0] width 1514 height 0
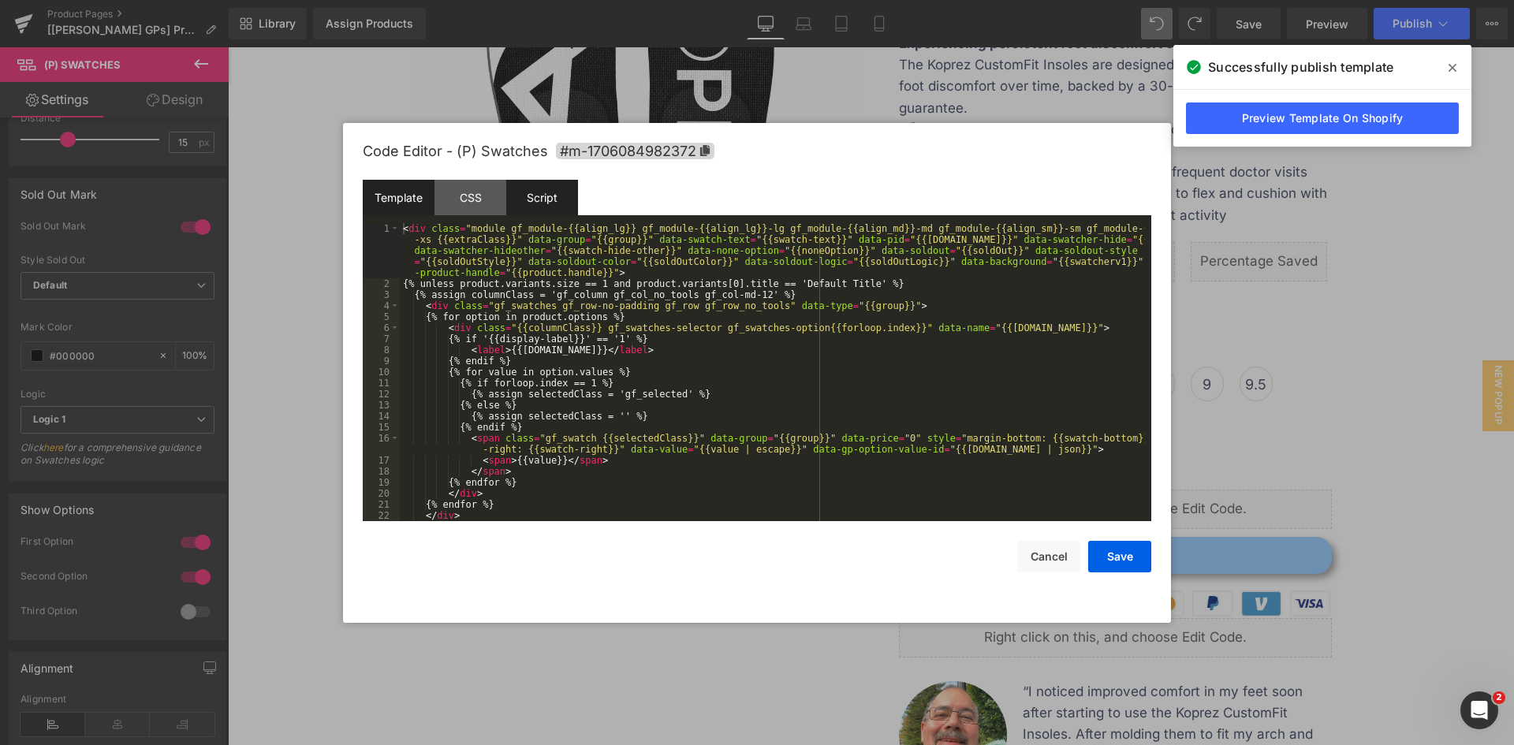
click at [554, 187] on div "Script" at bounding box center [542, 197] width 72 height 35
